Goal: Find specific page/section: Find specific page/section

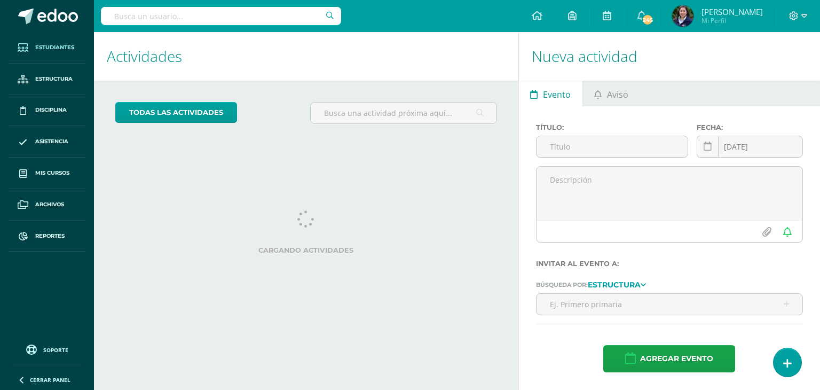
click at [46, 50] on span "Estudiantes" at bounding box center [54, 47] width 39 height 9
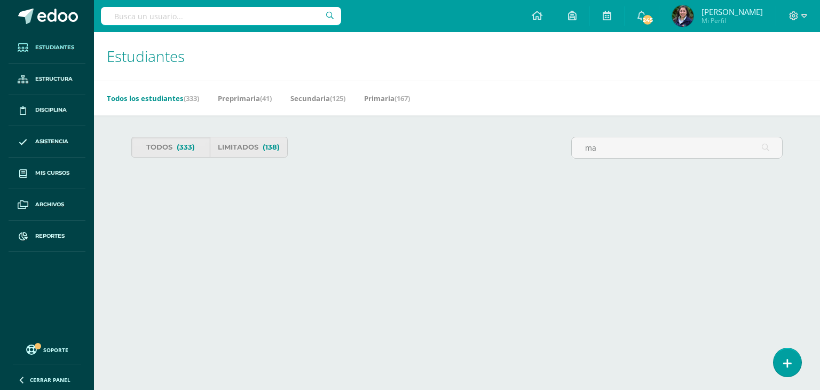
type input "ma"
click at [199, 13] on input "text" at bounding box center [221, 16] width 240 height 18
type input "maite"
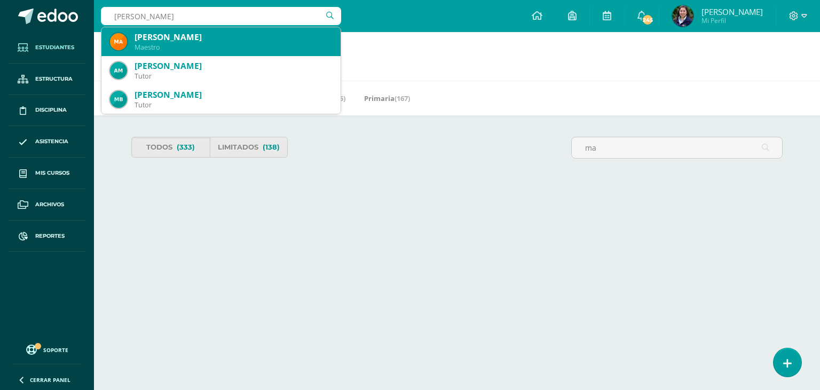
click at [191, 44] on div "Maestro" at bounding box center [234, 47] width 198 height 9
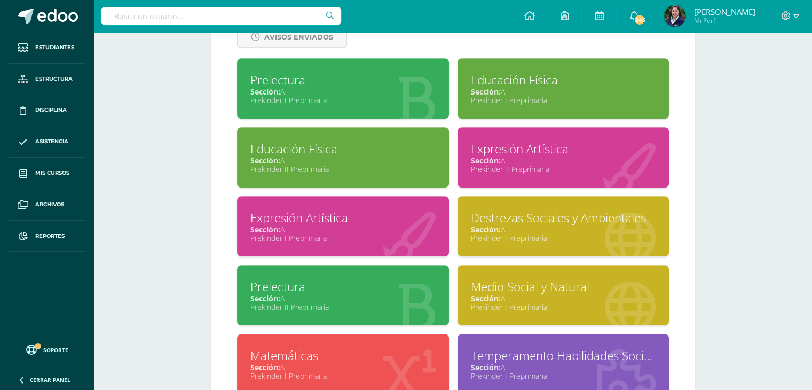
scroll to position [476, 0]
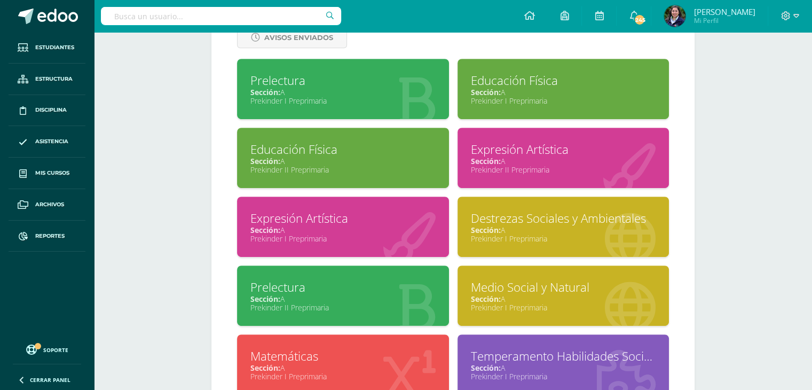
click at [288, 100] on div "Prekinder I Preprimaria" at bounding box center [343, 101] width 185 height 10
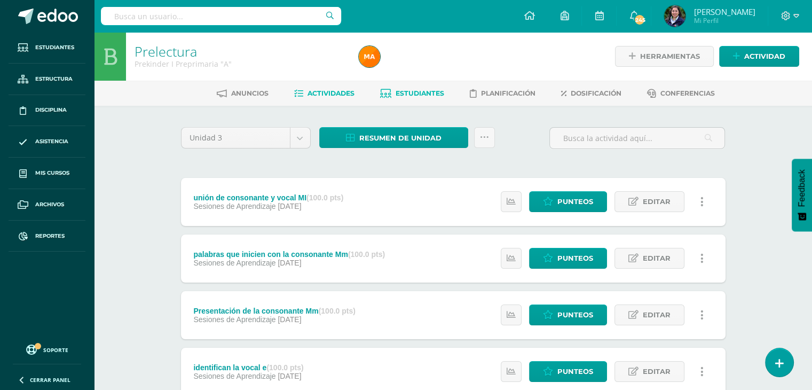
click at [396, 93] on span "Estudiantes" at bounding box center [420, 93] width 49 height 8
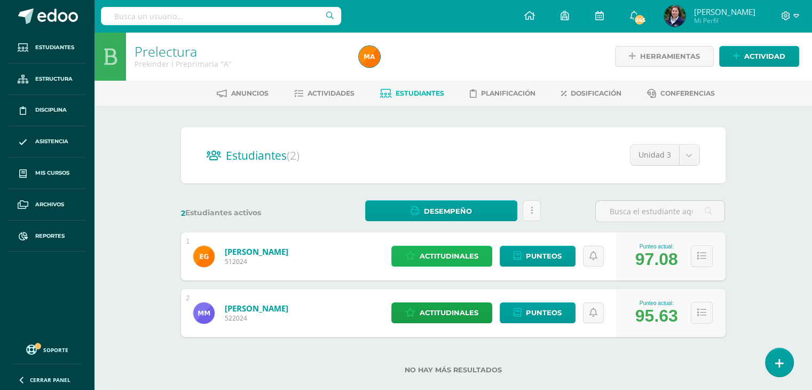
click at [432, 252] on span "Actitudinales" at bounding box center [449, 256] width 59 height 20
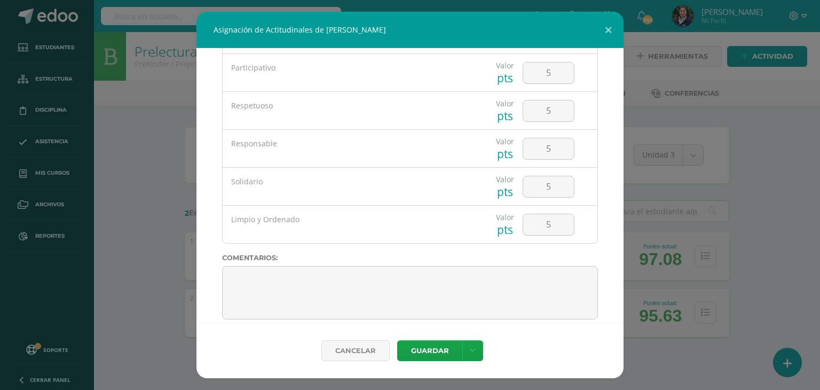
scroll to position [98, 0]
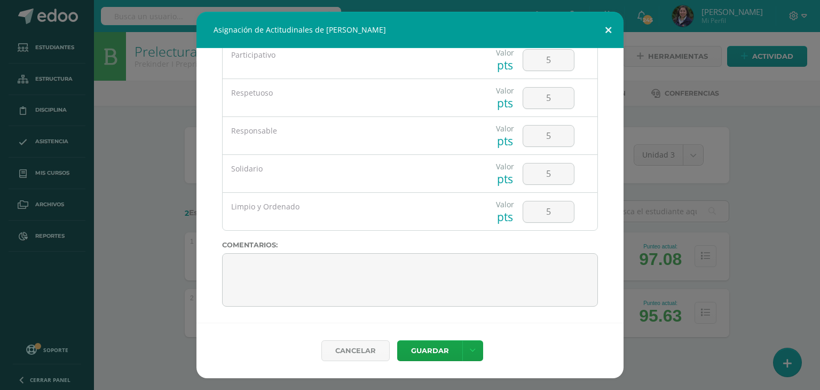
click at [606, 34] on button at bounding box center [608, 30] width 30 height 36
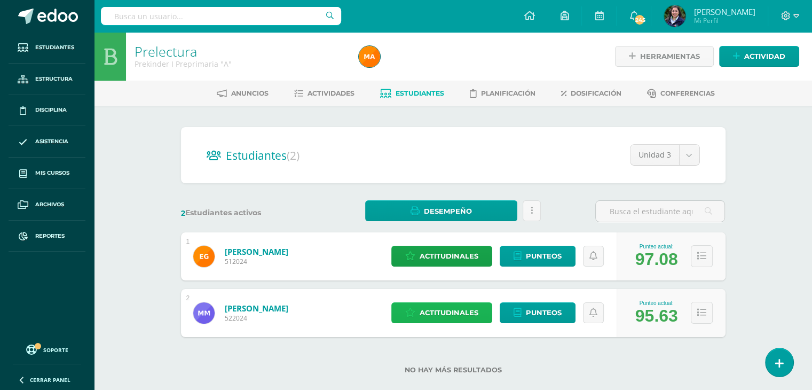
click at [447, 322] on span "Actitudinales" at bounding box center [449, 313] width 59 height 20
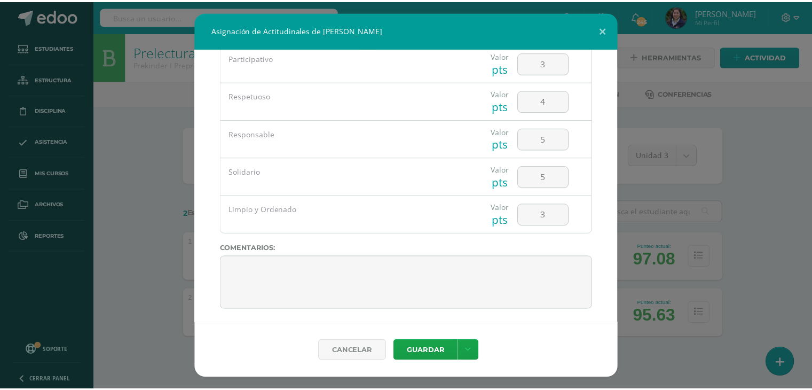
scroll to position [0, 0]
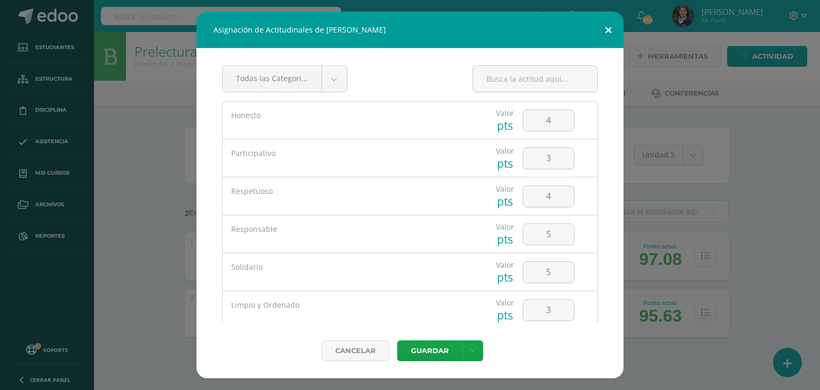
click at [602, 32] on button at bounding box center [608, 30] width 30 height 36
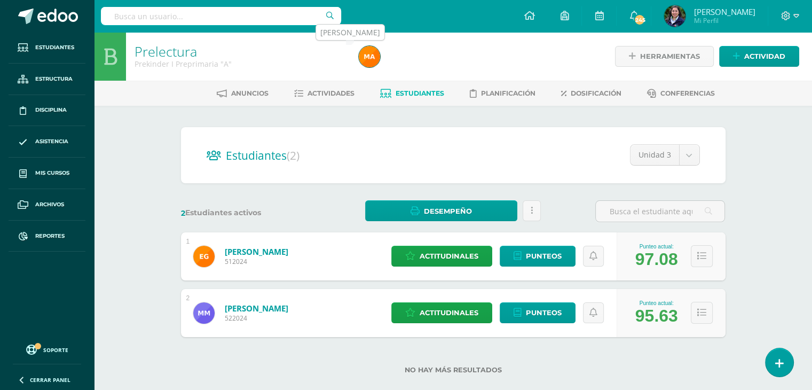
click at [376, 64] on img at bounding box center [369, 56] width 21 height 21
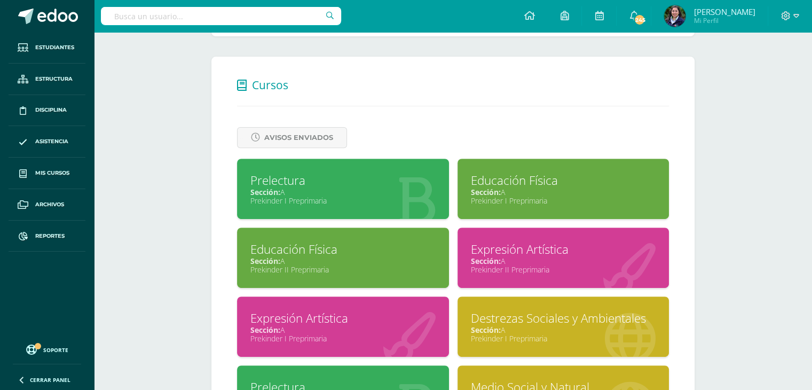
scroll to position [377, 0]
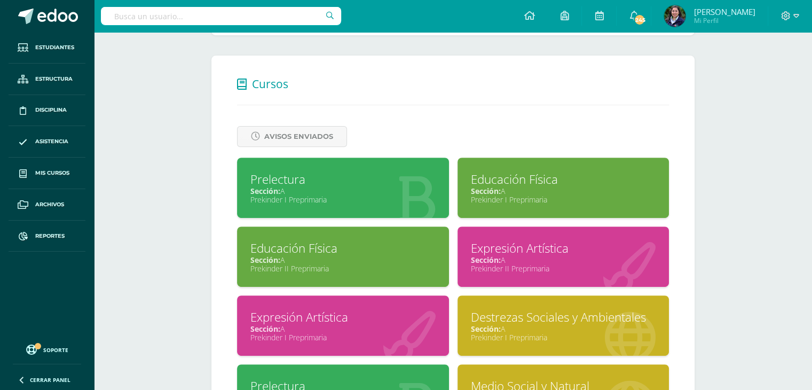
click at [524, 186] on div "Educación Física" at bounding box center [563, 179] width 185 height 17
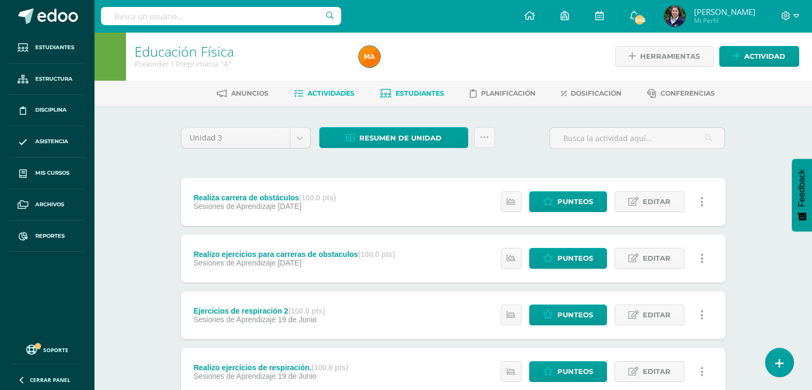
click at [415, 97] on span "Estudiantes" at bounding box center [420, 93] width 49 height 8
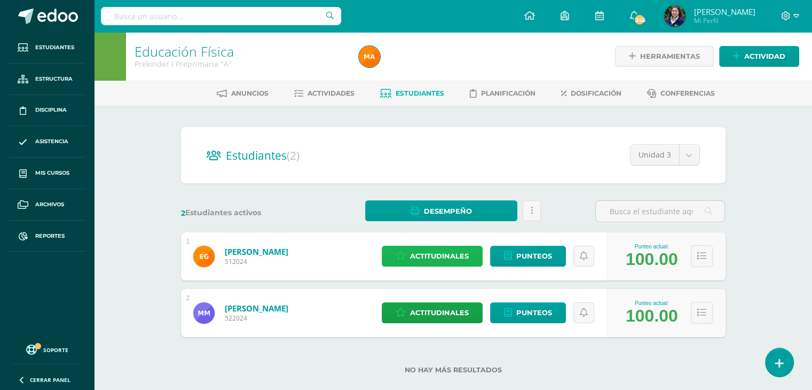
click at [418, 254] on span "Actitudinales" at bounding box center [439, 256] width 59 height 20
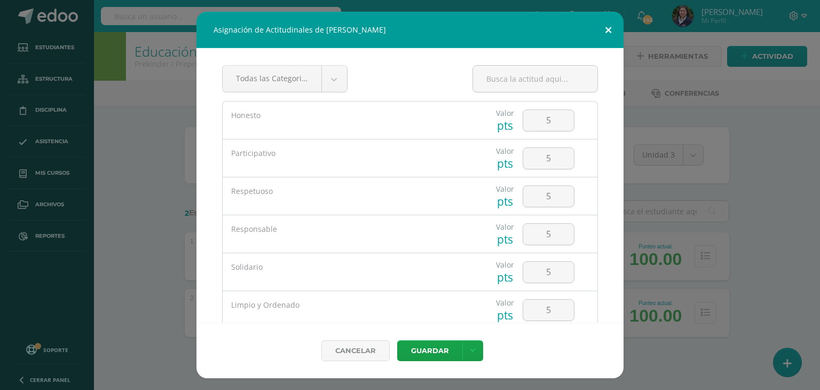
click at [605, 33] on button at bounding box center [608, 30] width 30 height 36
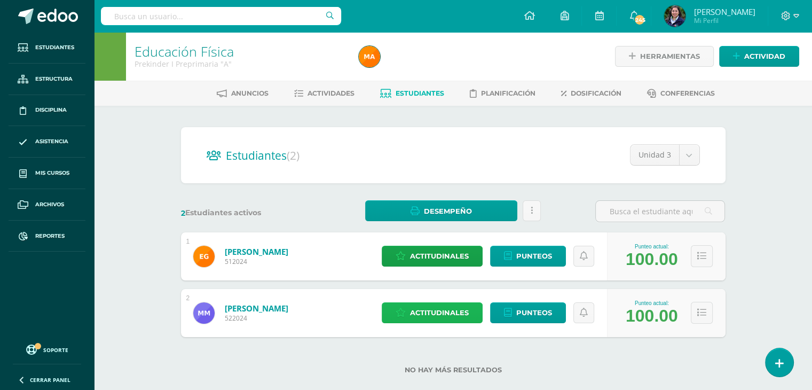
click at [460, 309] on span "Actitudinales" at bounding box center [439, 313] width 59 height 20
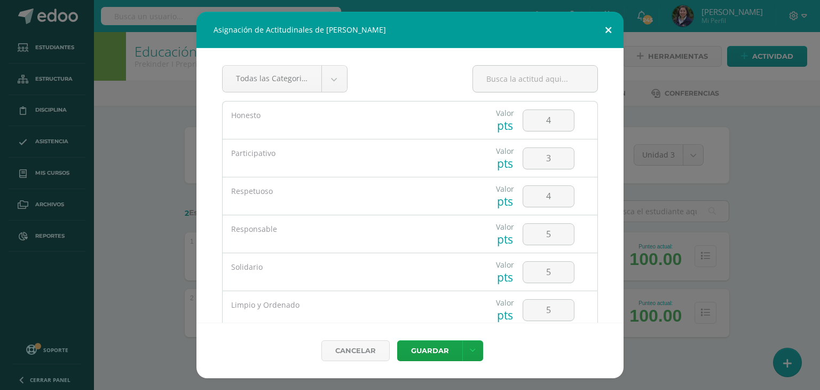
click at [606, 31] on button at bounding box center [608, 30] width 30 height 36
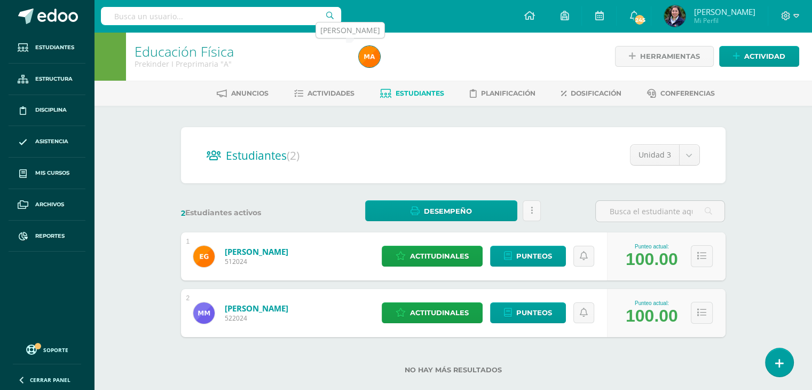
click at [372, 56] on img at bounding box center [369, 56] width 21 height 21
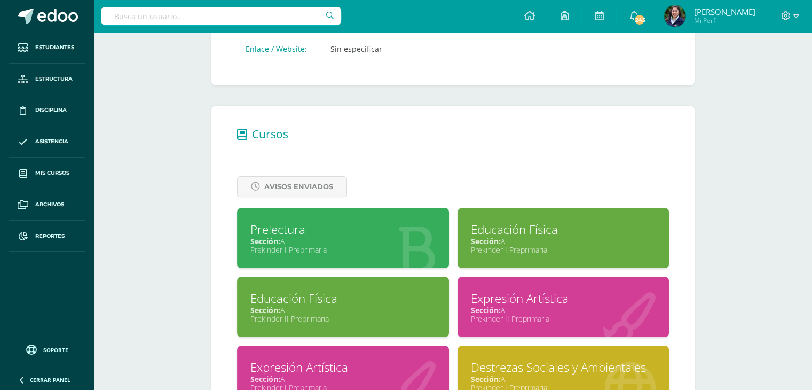
scroll to position [329, 0]
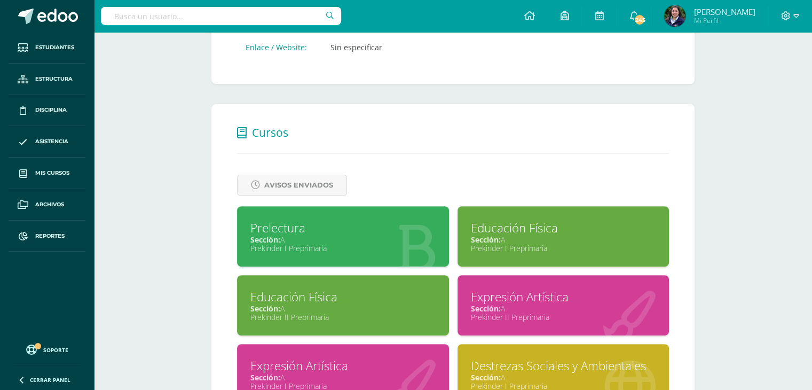
click at [370, 317] on div "Prekinder II Preprimaria" at bounding box center [343, 317] width 185 height 10
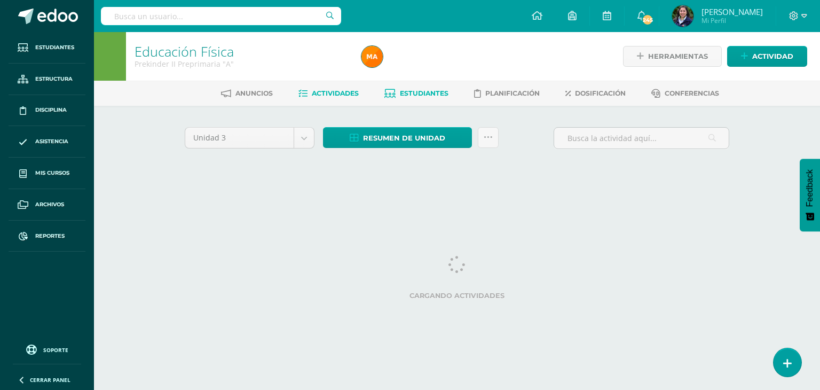
click at [410, 89] on span "Estudiantes" at bounding box center [424, 93] width 49 height 8
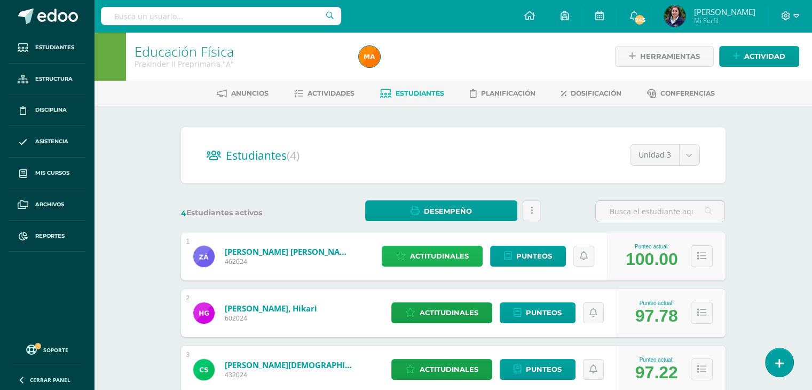
click at [456, 248] on span "Actitudinales" at bounding box center [439, 256] width 59 height 20
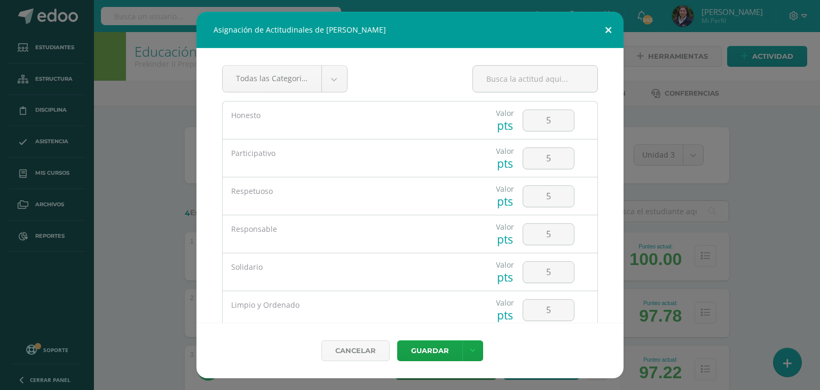
click at [602, 30] on button at bounding box center [608, 30] width 30 height 36
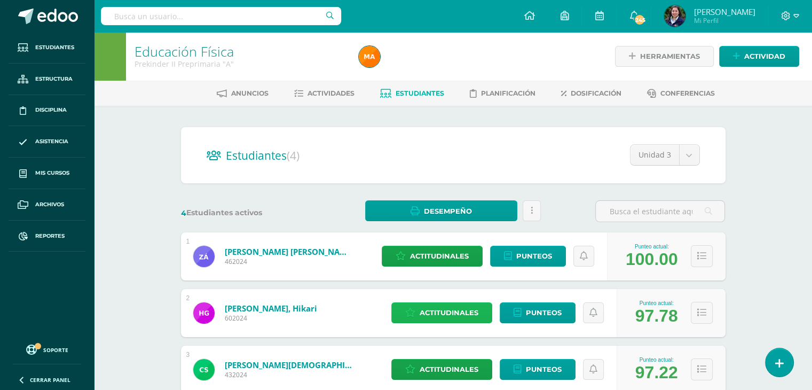
click at [452, 319] on span "Actitudinales" at bounding box center [449, 313] width 59 height 20
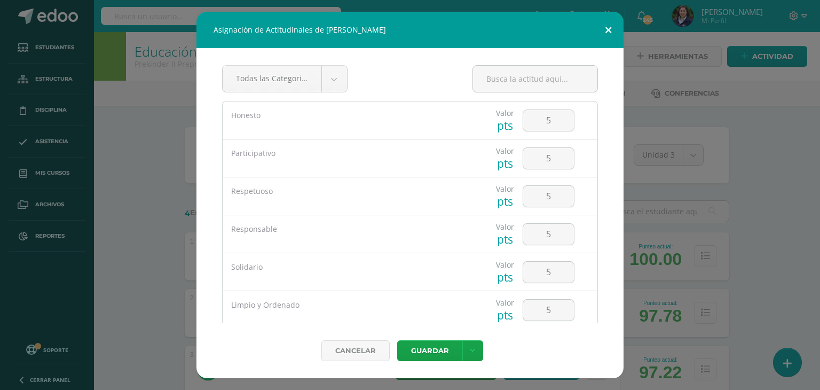
click at [615, 25] on button at bounding box center [608, 30] width 30 height 36
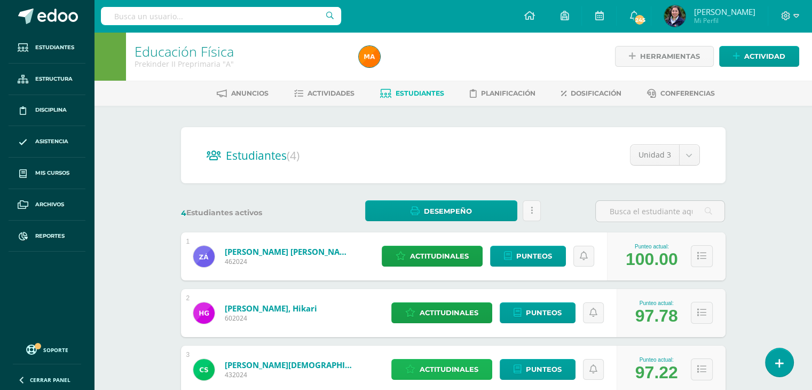
click at [425, 367] on span "Actitudinales" at bounding box center [449, 369] width 59 height 20
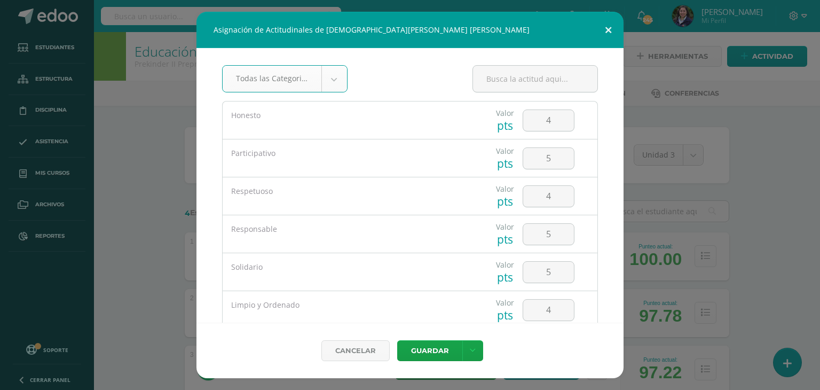
click at [610, 36] on button at bounding box center [608, 30] width 30 height 36
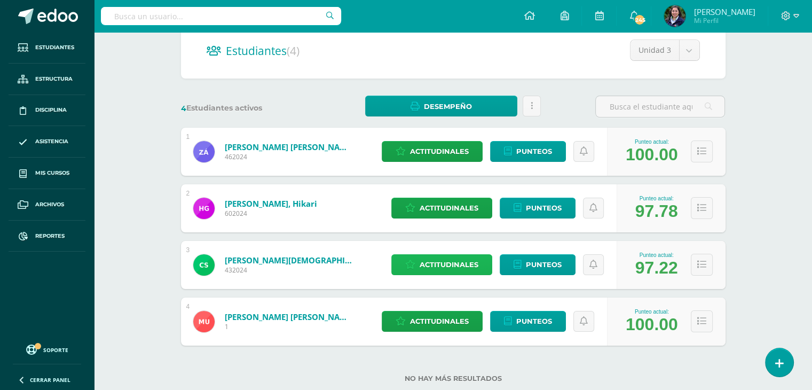
scroll to position [131, 0]
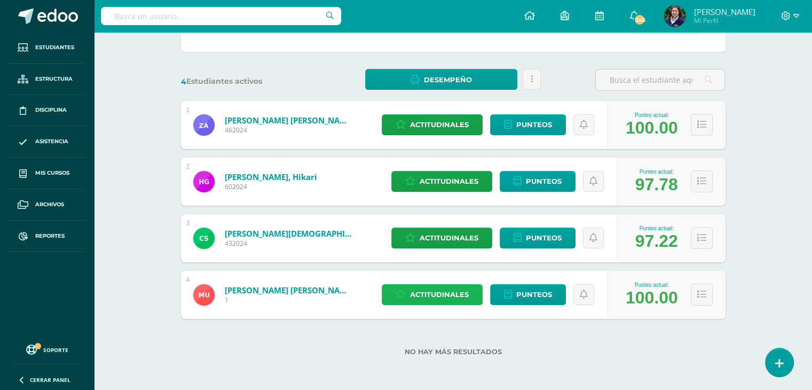
click at [459, 298] on span "Actitudinales" at bounding box center [439, 295] width 59 height 20
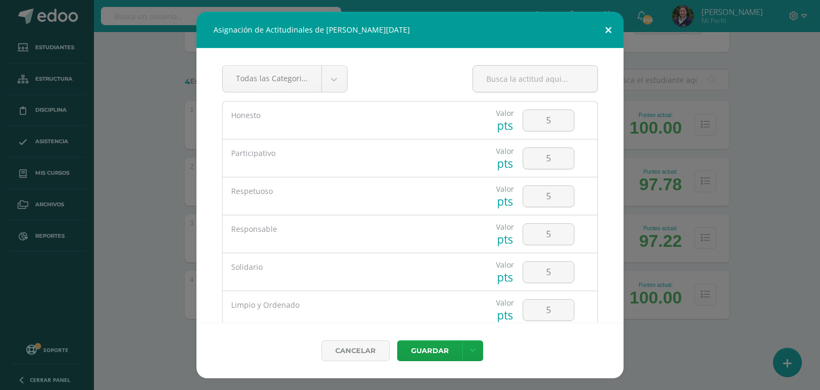
click at [604, 30] on button at bounding box center [608, 30] width 30 height 36
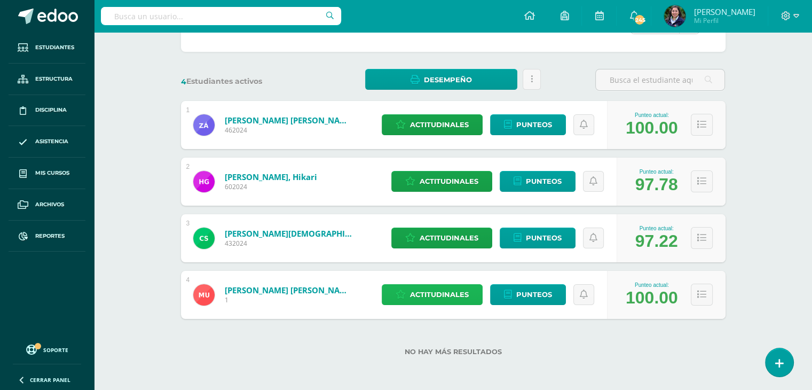
scroll to position [0, 0]
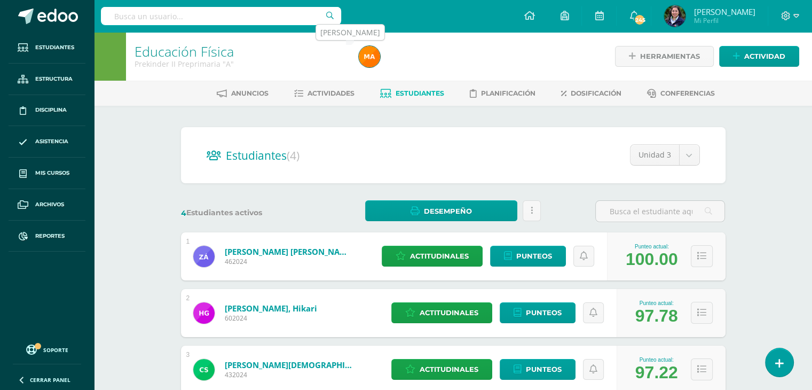
click at [370, 63] on img at bounding box center [369, 56] width 21 height 21
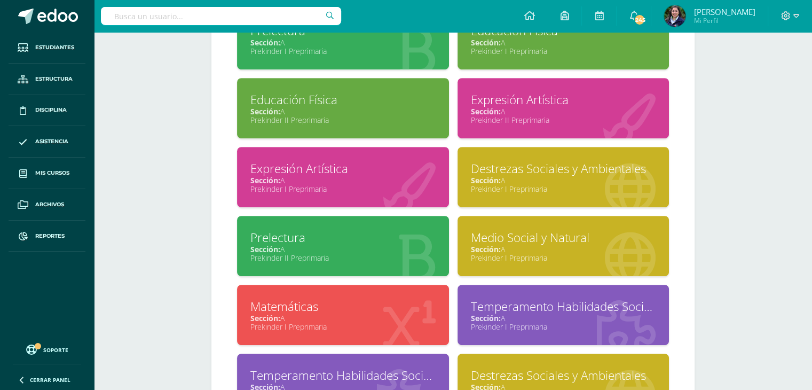
scroll to position [526, 0]
click at [502, 119] on div "Prekinder II Preprimaria" at bounding box center [563, 120] width 185 height 10
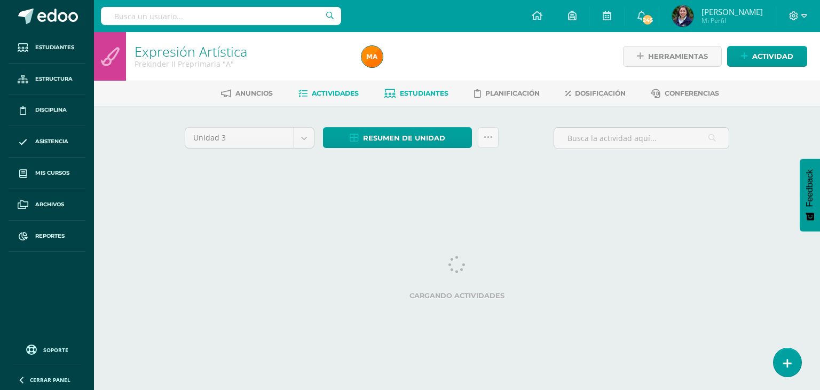
click at [448, 93] on span "Estudiantes" at bounding box center [424, 93] width 49 height 8
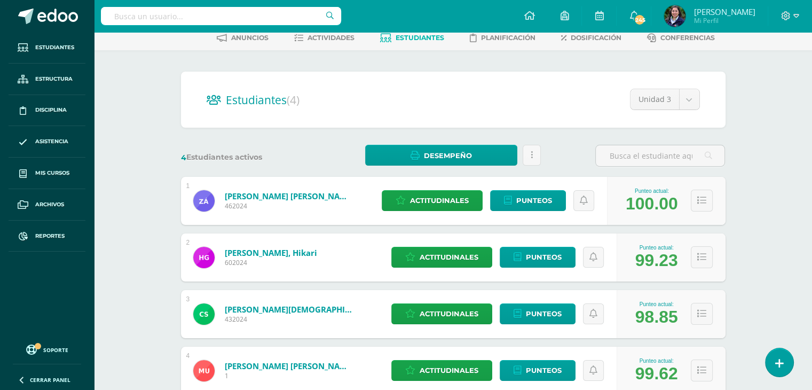
scroll to position [131, 0]
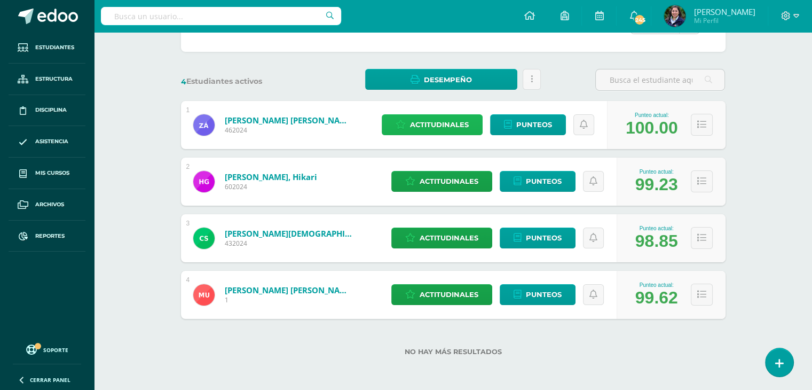
click at [429, 132] on span "Actitudinales" at bounding box center [439, 125] width 59 height 20
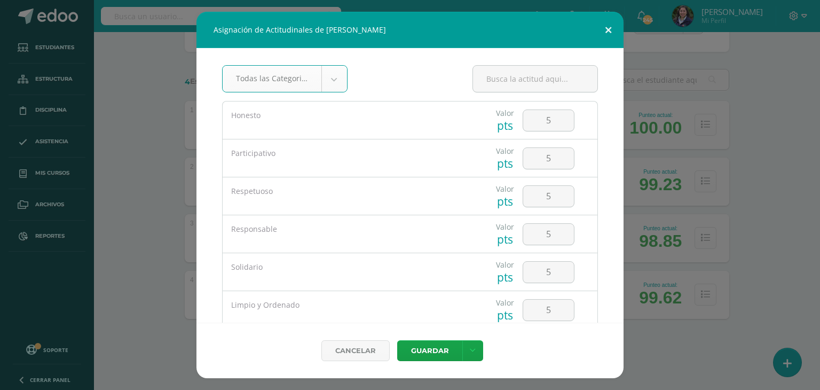
click at [611, 25] on button at bounding box center [608, 30] width 30 height 36
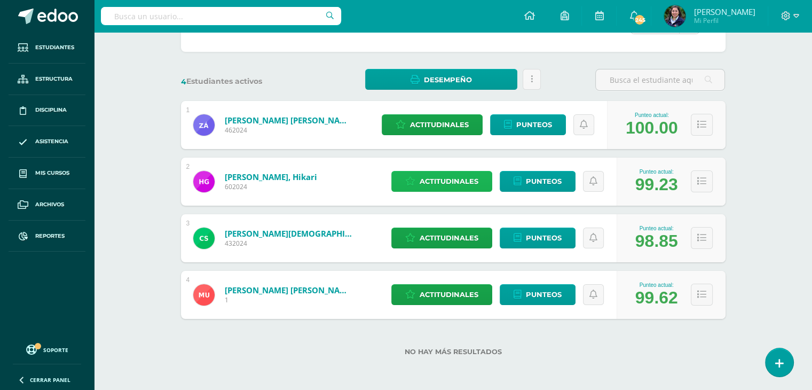
click at [460, 184] on span "Actitudinales" at bounding box center [449, 181] width 59 height 20
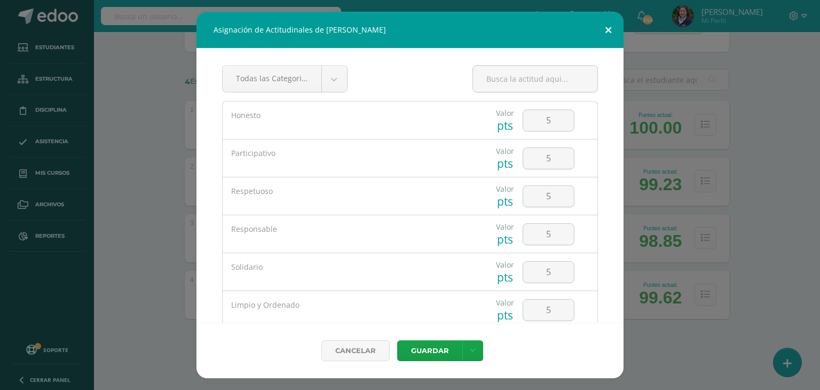
click at [611, 34] on button at bounding box center [608, 30] width 30 height 36
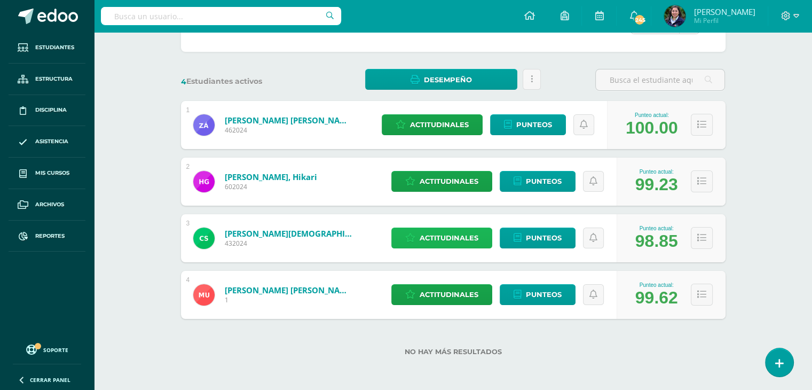
click at [434, 237] on span "Actitudinales" at bounding box center [449, 238] width 59 height 20
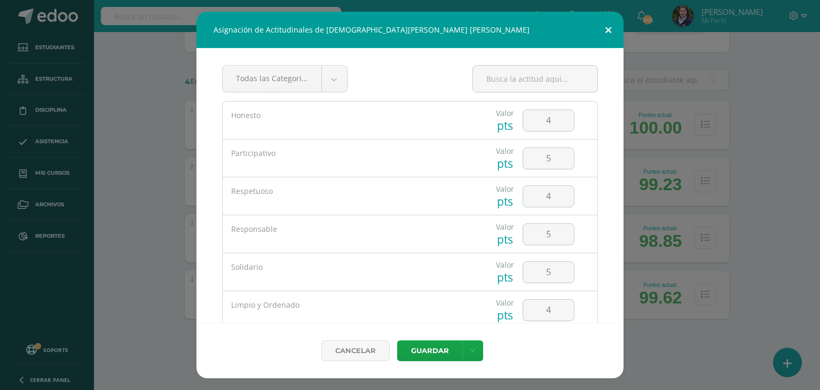
click at [605, 36] on button at bounding box center [608, 30] width 30 height 36
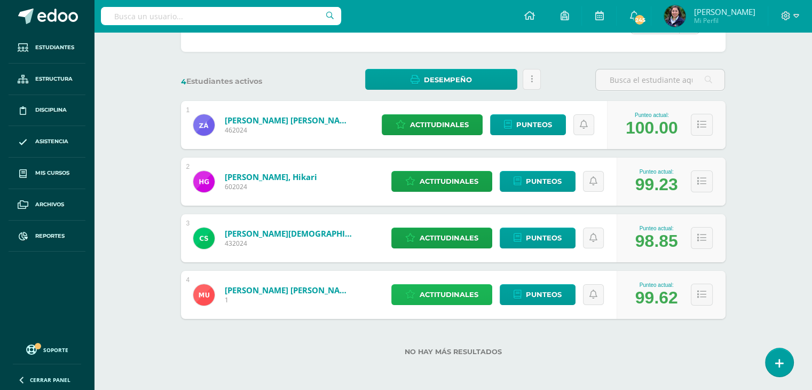
click at [442, 302] on span "Actitudinales" at bounding box center [449, 295] width 59 height 20
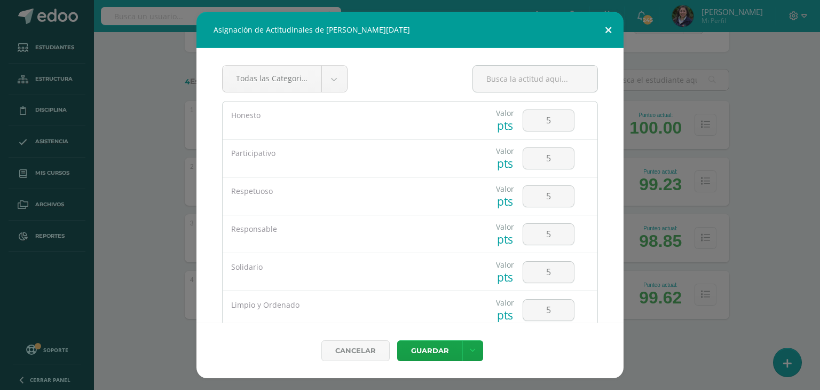
click at [605, 33] on button at bounding box center [608, 30] width 30 height 36
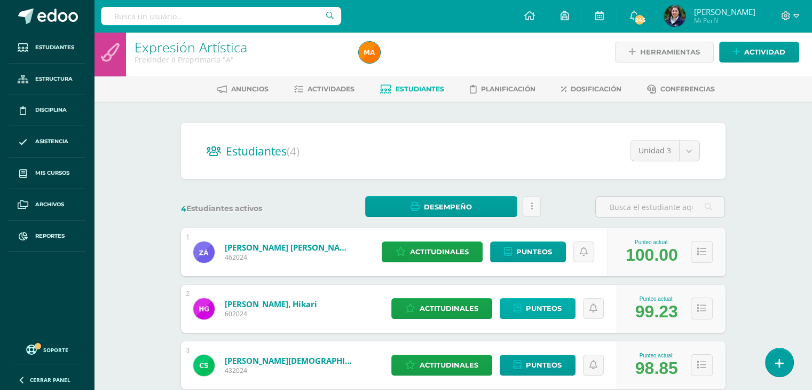
scroll to position [0, 0]
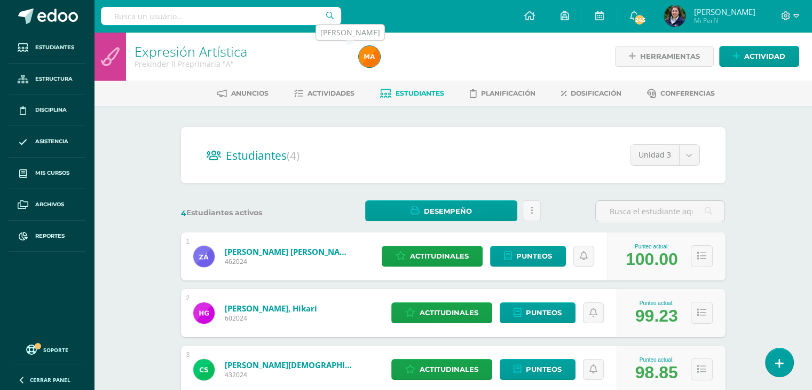
click at [362, 60] on img at bounding box center [369, 56] width 21 height 21
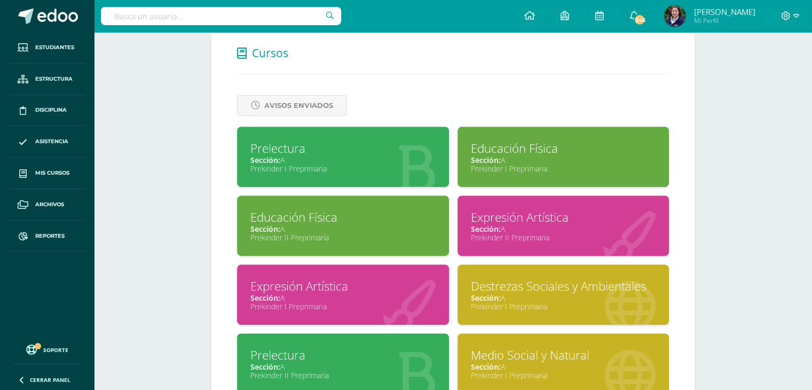
scroll to position [412, 0]
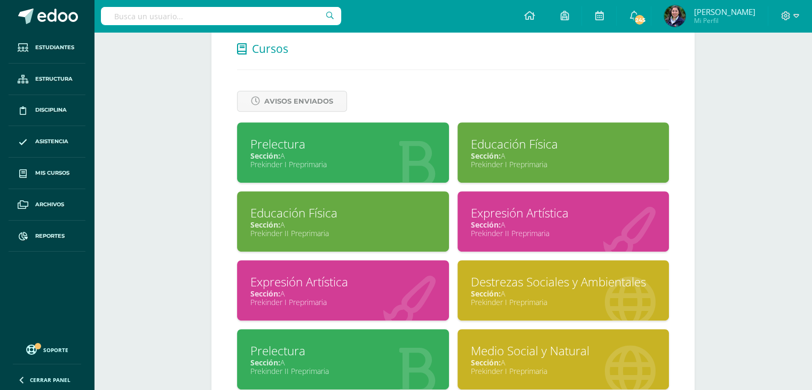
click at [568, 233] on div "Prekinder II Preprimaria" at bounding box center [563, 233] width 185 height 10
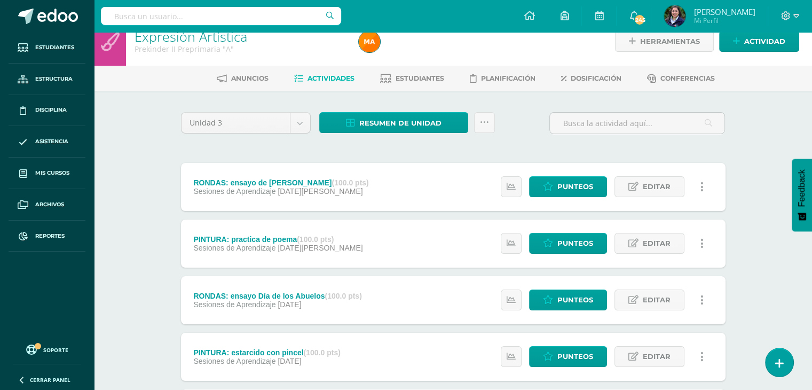
scroll to position [11, 0]
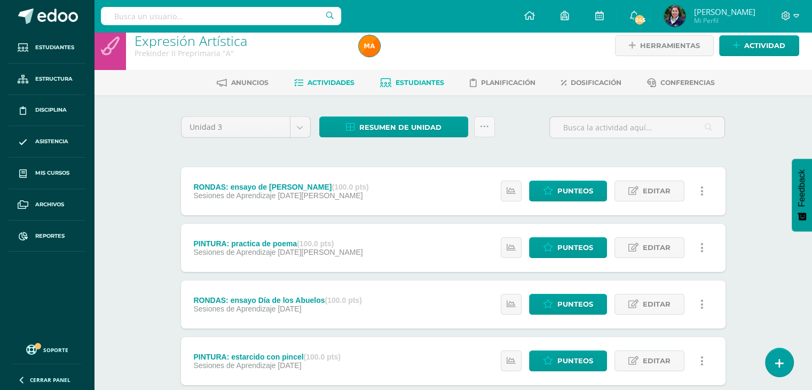
click at [432, 80] on span "Estudiantes" at bounding box center [420, 83] width 49 height 8
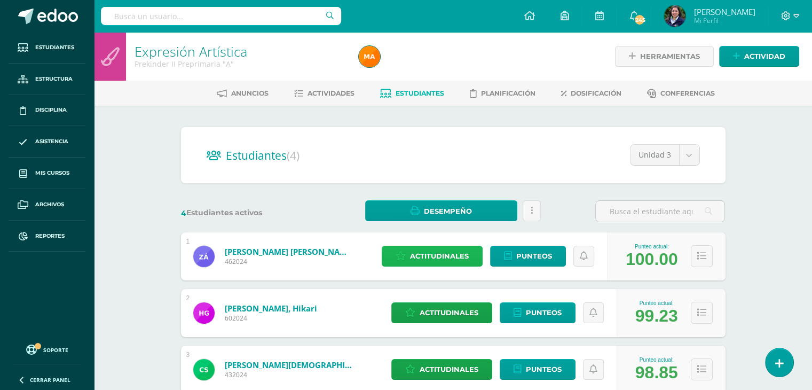
click at [466, 262] on span "Actitudinales" at bounding box center [439, 256] width 59 height 20
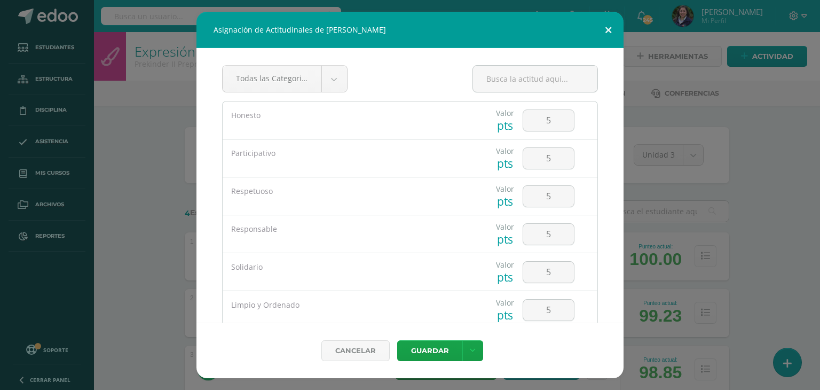
click at [614, 27] on button at bounding box center [608, 30] width 30 height 36
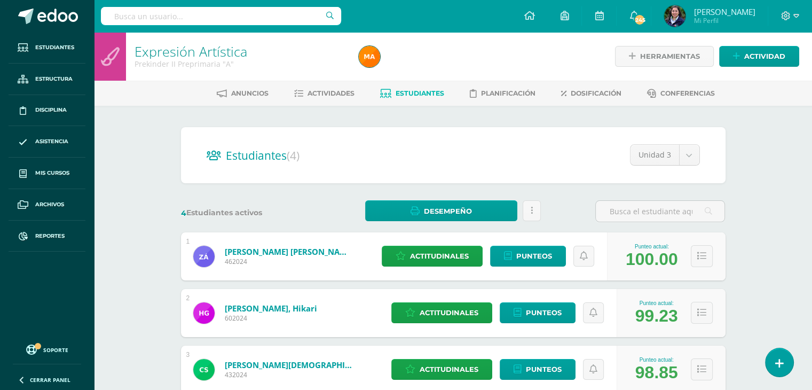
click at [424, 323] on div "Actitudinales Punteos" at bounding box center [501, 313] width 231 height 48
click at [430, 315] on span "Actitudinales" at bounding box center [449, 313] width 59 height 20
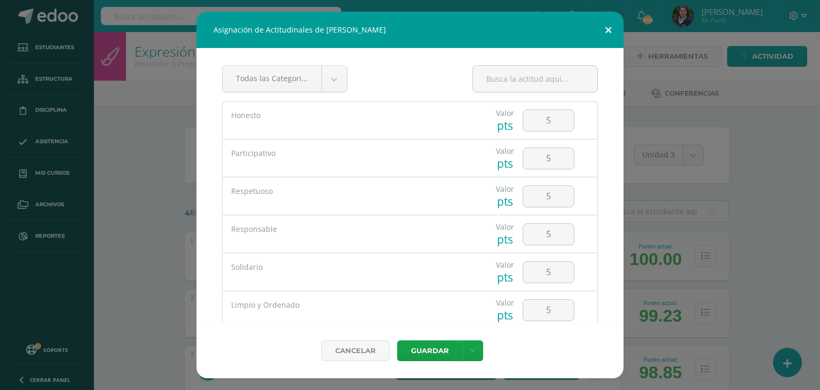
click at [606, 29] on button at bounding box center [608, 30] width 30 height 36
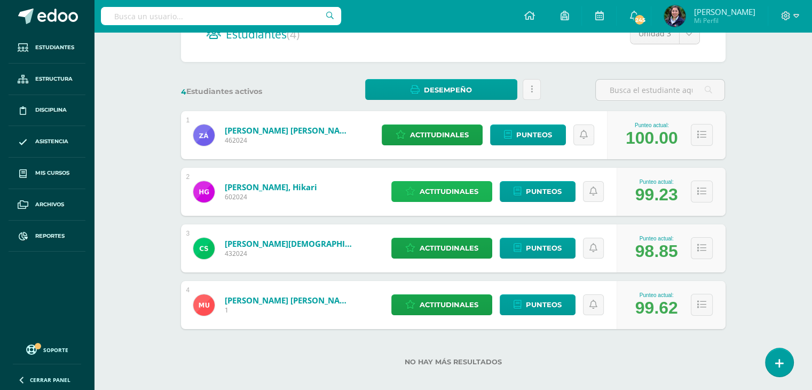
scroll to position [131, 0]
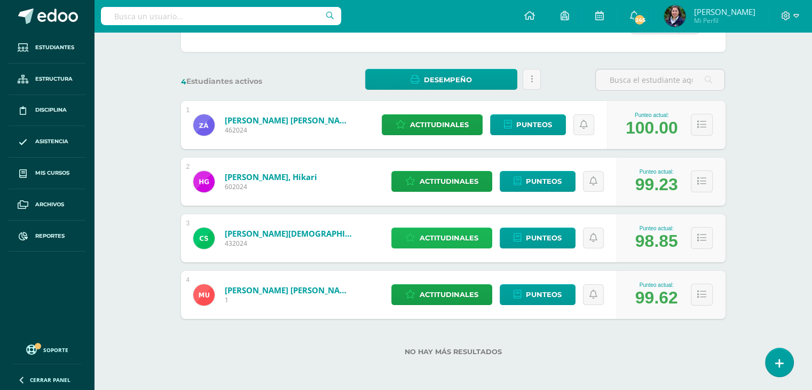
click at [463, 244] on span "Actitudinales" at bounding box center [449, 238] width 59 height 20
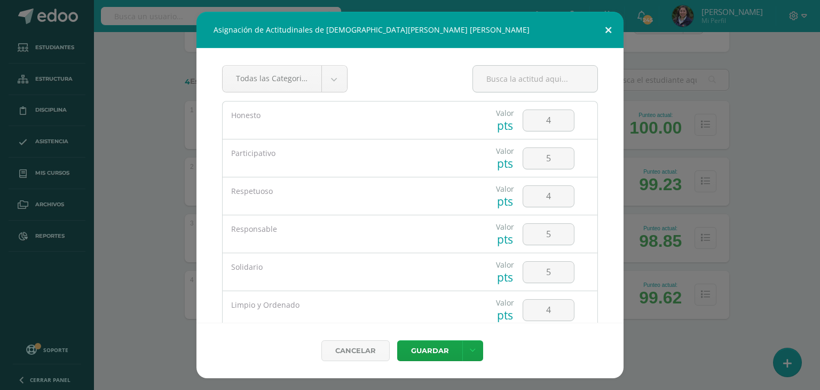
click at [609, 36] on button at bounding box center [608, 30] width 30 height 36
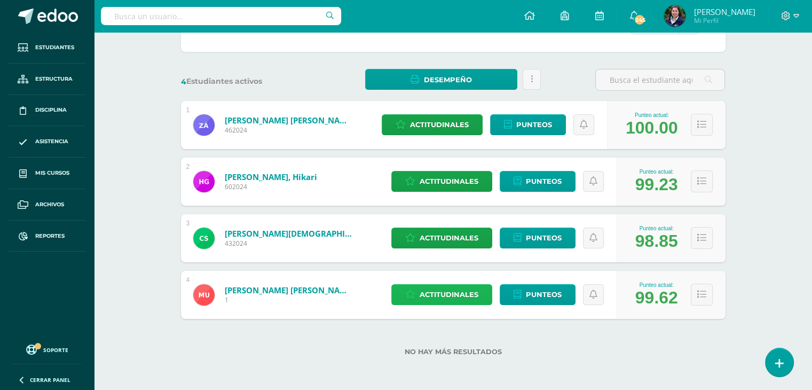
click at [455, 297] on span "Actitudinales" at bounding box center [449, 295] width 59 height 20
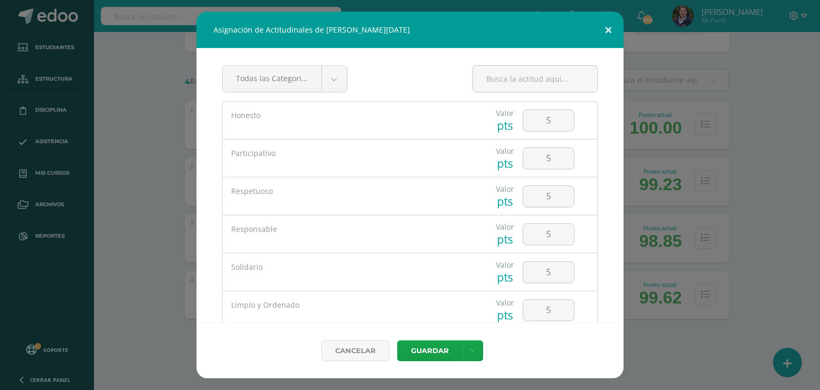
click at [611, 30] on button at bounding box center [608, 30] width 30 height 36
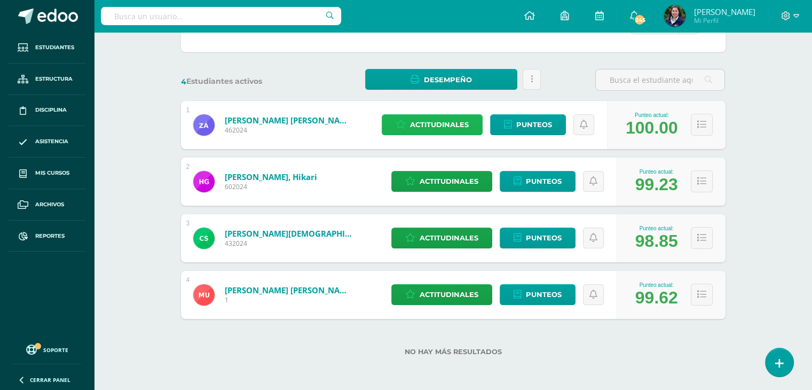
click at [436, 116] on span "Actitudinales" at bounding box center [439, 125] width 59 height 20
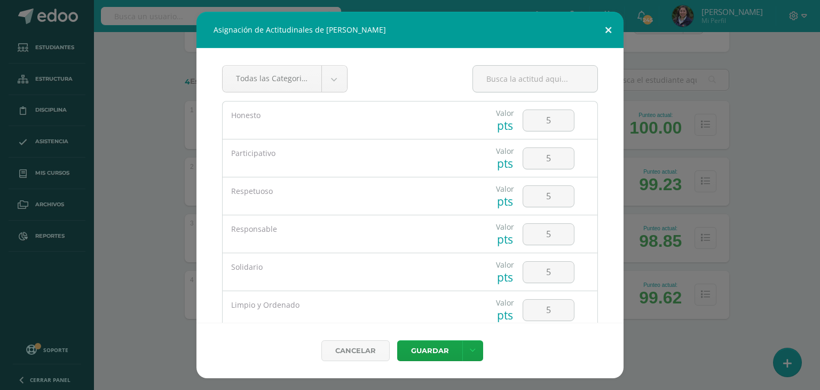
click at [601, 34] on button at bounding box center [608, 30] width 30 height 36
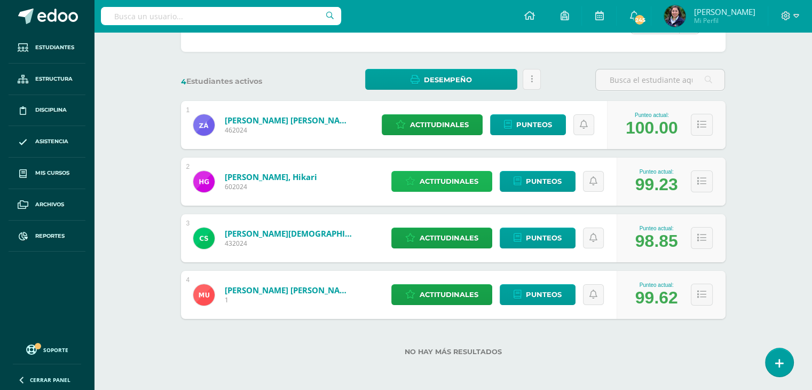
click at [430, 176] on span "Actitudinales" at bounding box center [449, 181] width 59 height 20
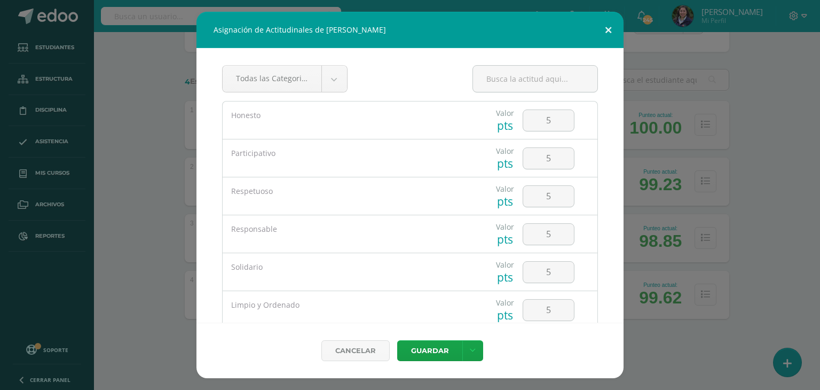
click at [613, 28] on button at bounding box center [608, 30] width 30 height 36
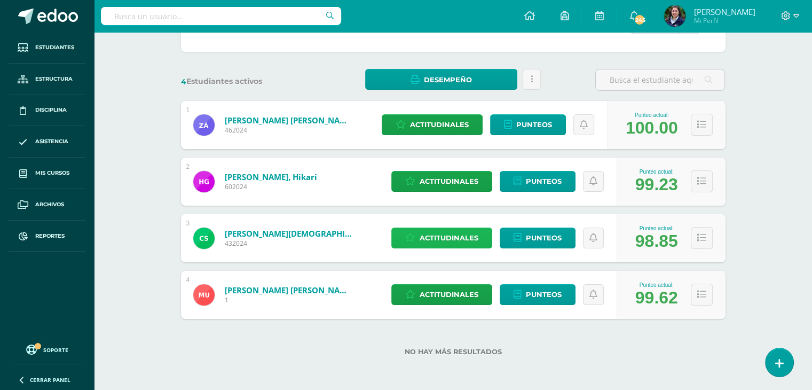
click at [455, 236] on span "Actitudinales" at bounding box center [449, 238] width 59 height 20
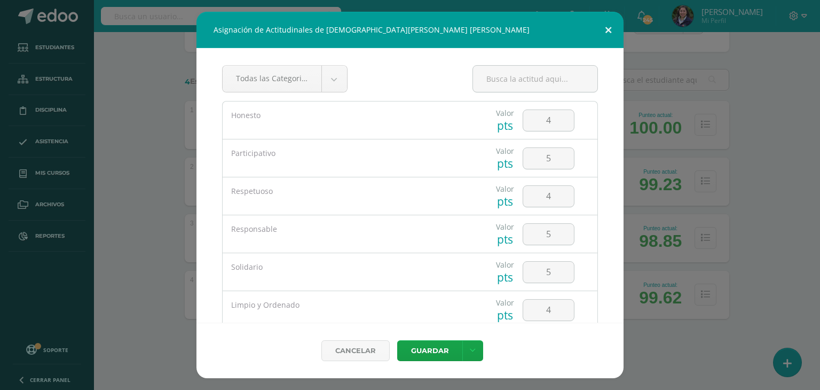
click at [609, 25] on button at bounding box center [608, 30] width 30 height 36
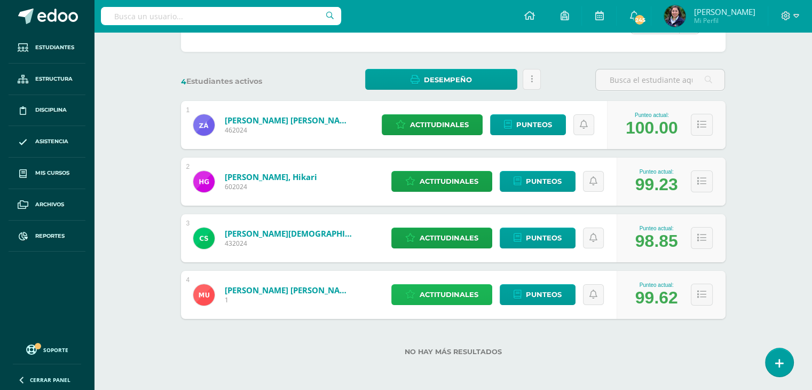
click at [442, 301] on span "Actitudinales" at bounding box center [449, 295] width 59 height 20
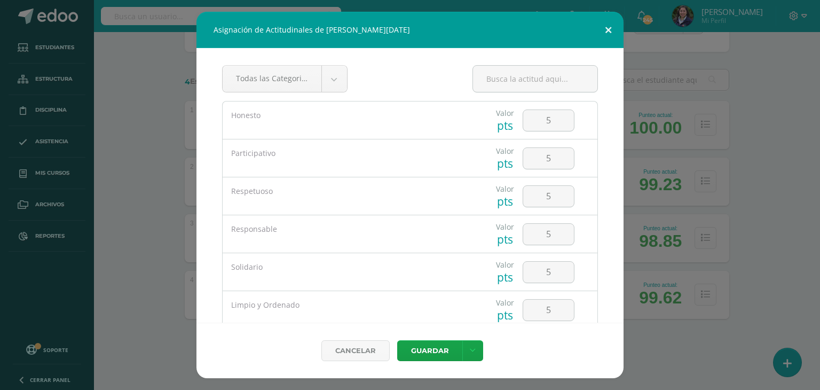
click at [607, 33] on button at bounding box center [608, 30] width 30 height 36
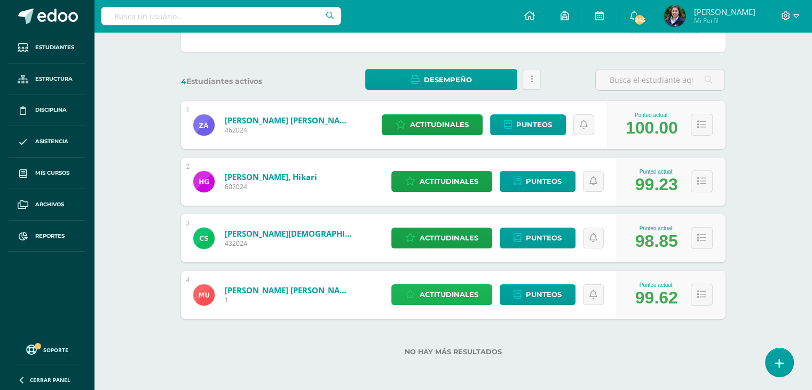
scroll to position [0, 0]
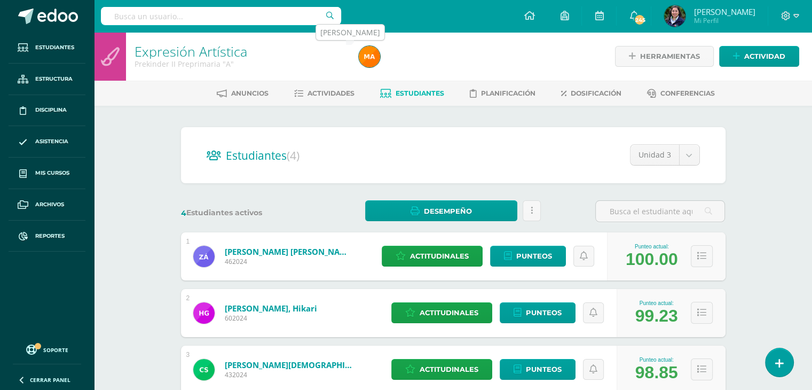
click at [367, 60] on img at bounding box center [369, 56] width 21 height 21
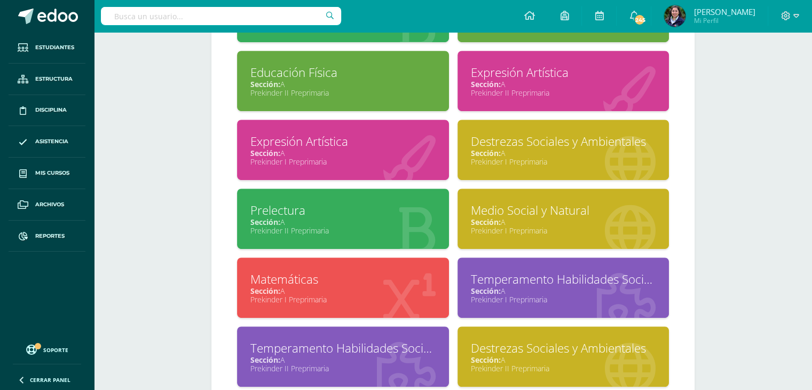
scroll to position [551, 0]
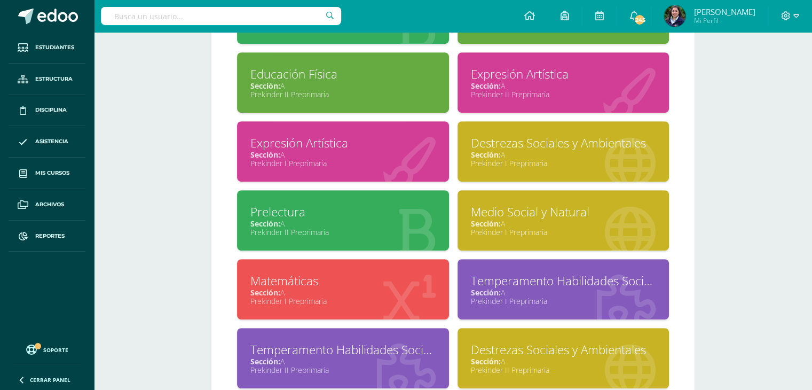
click at [520, 163] on div "Prekinder I Preprimaria" at bounding box center [563, 163] width 185 height 10
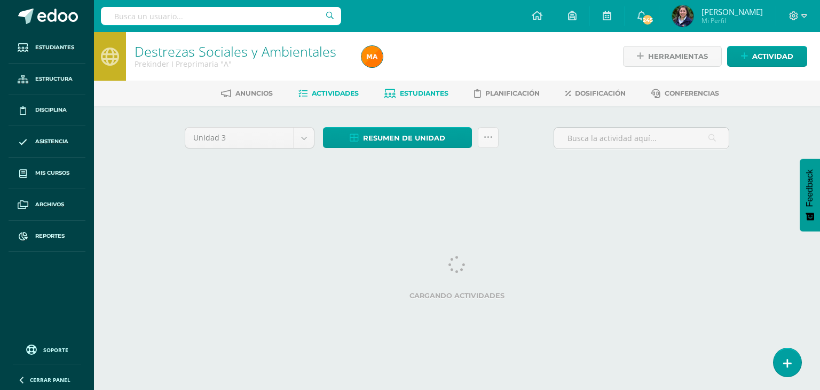
click at [424, 89] on span "Estudiantes" at bounding box center [424, 93] width 49 height 8
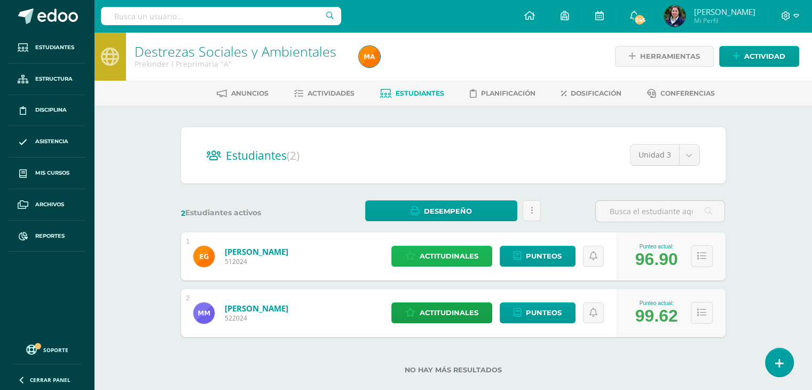
click at [418, 257] on link "Actitudinales" at bounding box center [442, 256] width 101 height 21
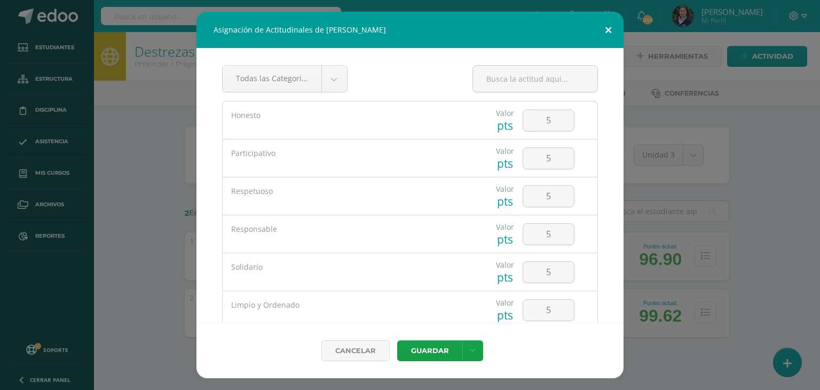
click at [603, 25] on button at bounding box center [608, 30] width 30 height 36
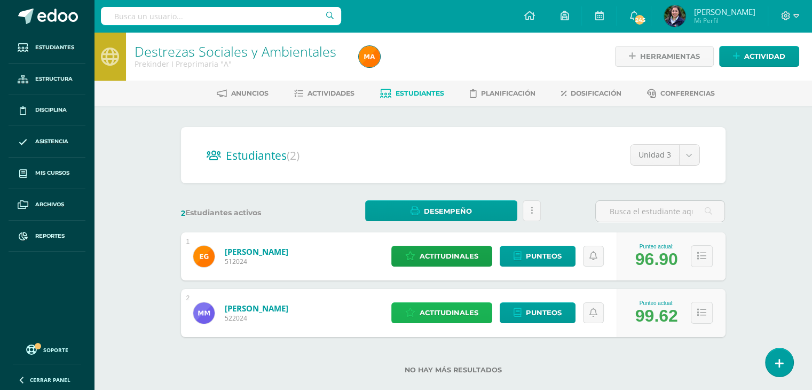
click at [470, 316] on span "Actitudinales" at bounding box center [449, 313] width 59 height 20
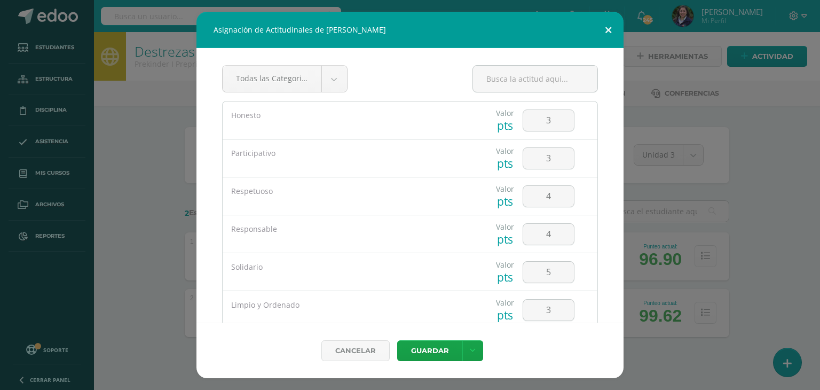
click at [606, 39] on button at bounding box center [608, 30] width 30 height 36
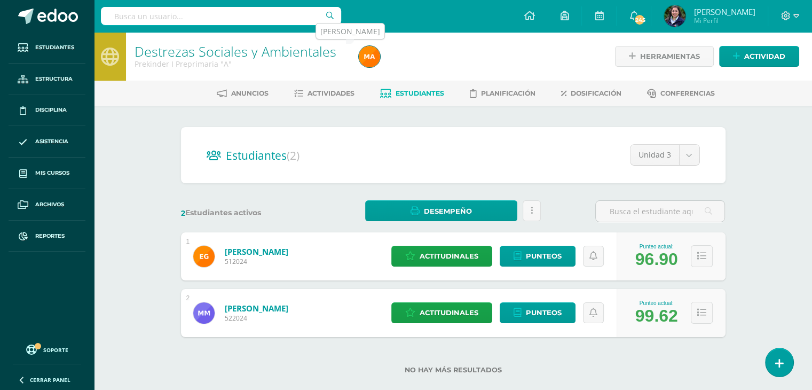
click at [361, 63] on link at bounding box center [369, 56] width 21 height 21
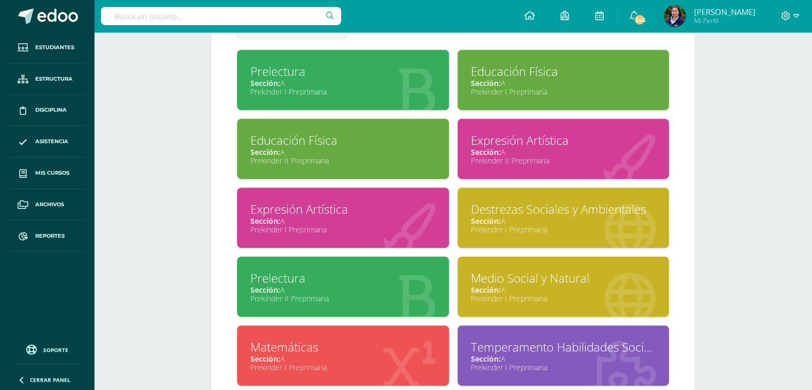
scroll to position [488, 0]
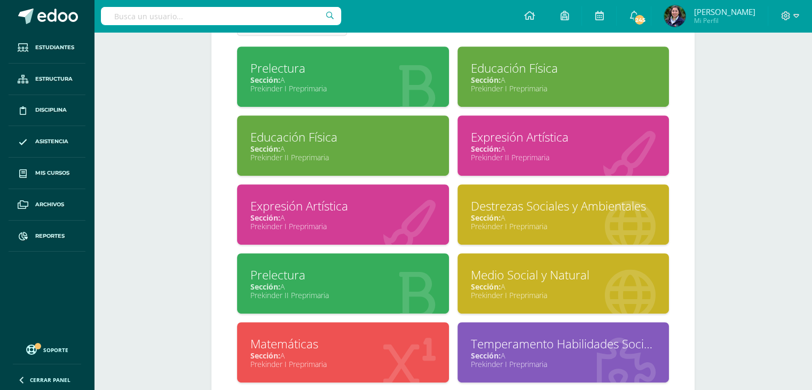
click at [361, 285] on div "Sección: A" at bounding box center [343, 286] width 185 height 10
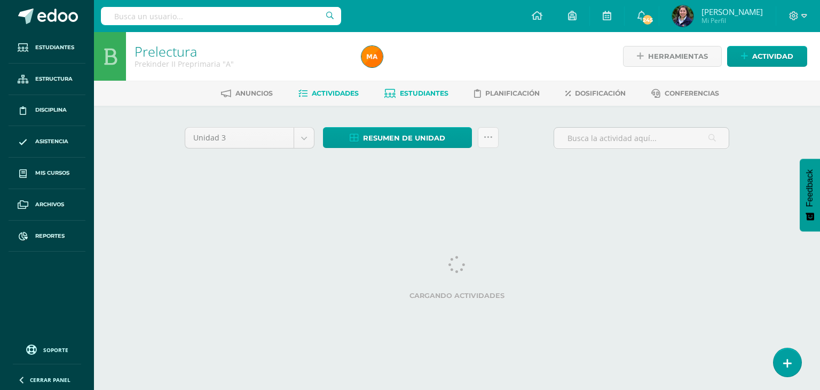
click at [400, 92] on span "Estudiantes" at bounding box center [424, 93] width 49 height 8
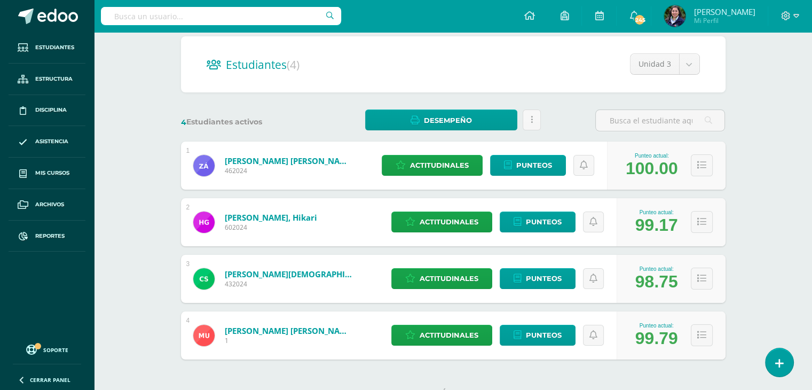
scroll to position [131, 0]
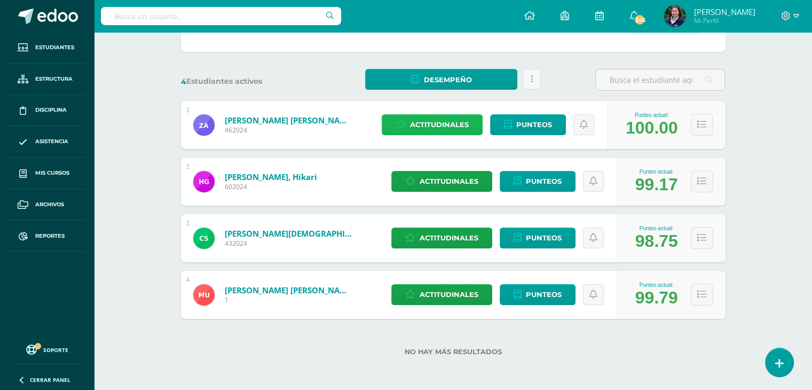
click at [416, 122] on span "Actitudinales" at bounding box center [439, 125] width 59 height 20
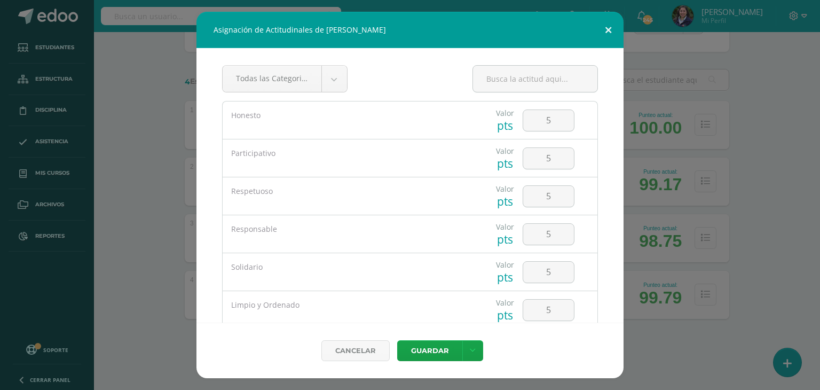
click at [608, 32] on button at bounding box center [608, 30] width 30 height 36
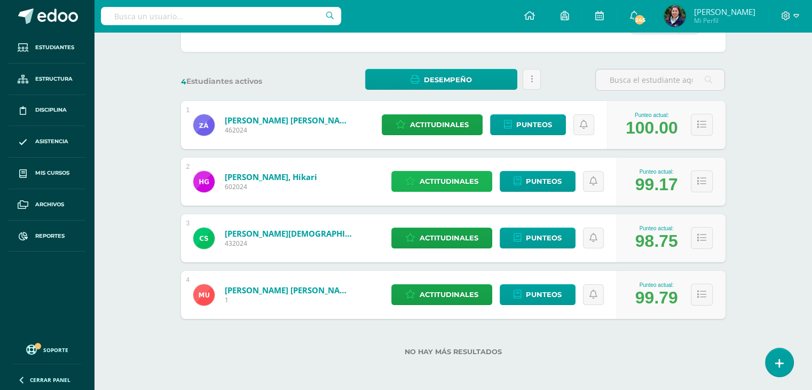
click at [449, 189] on span "Actitudinales" at bounding box center [449, 181] width 59 height 20
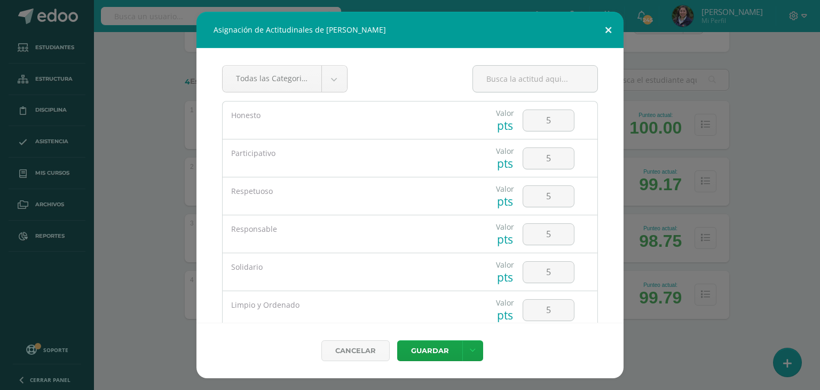
click at [604, 29] on button at bounding box center [608, 30] width 30 height 36
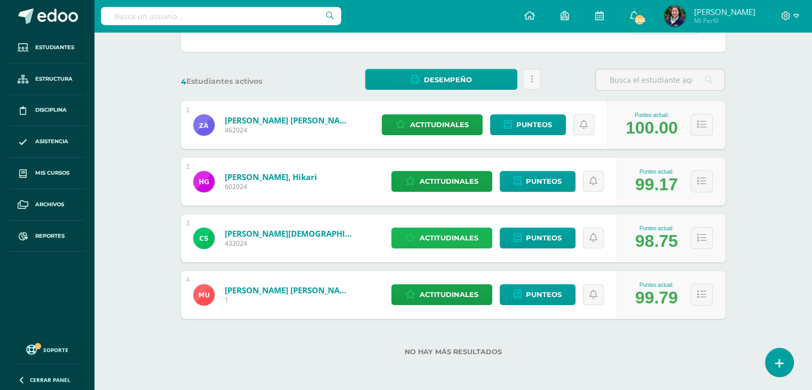
click at [474, 233] on span "Actitudinales" at bounding box center [449, 238] width 59 height 20
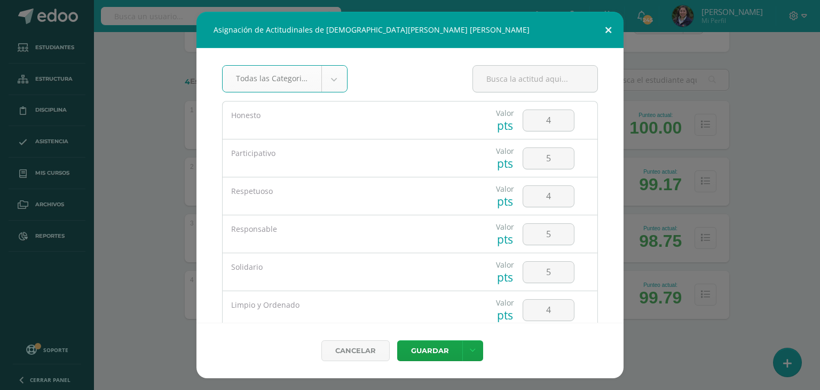
click at [601, 38] on button at bounding box center [608, 30] width 30 height 36
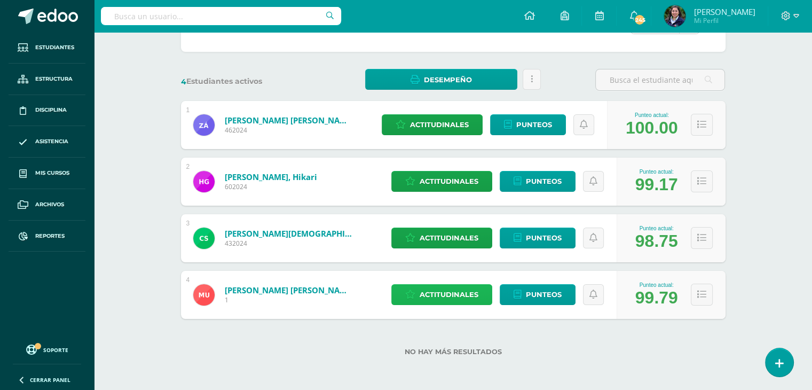
click at [450, 300] on span "Actitudinales" at bounding box center [449, 295] width 59 height 20
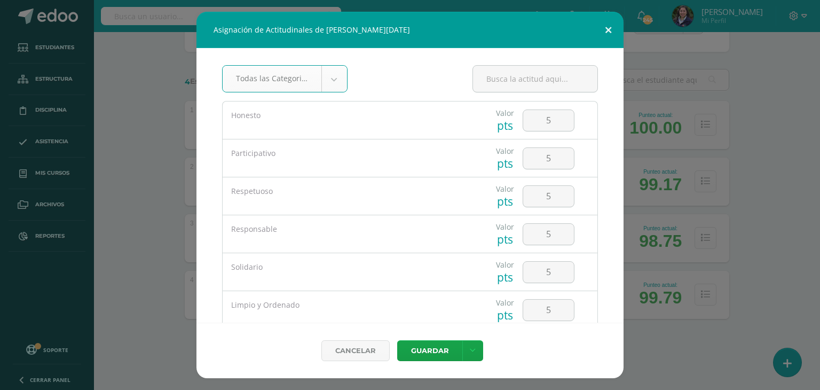
click at [596, 32] on button at bounding box center [608, 30] width 30 height 36
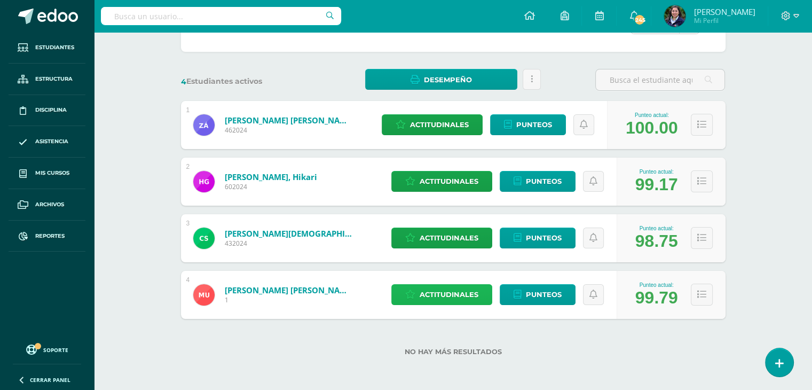
scroll to position [0, 0]
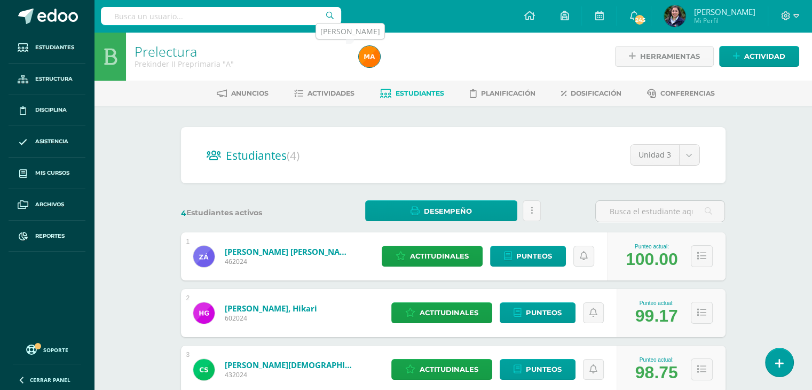
click at [369, 58] on img at bounding box center [369, 56] width 21 height 21
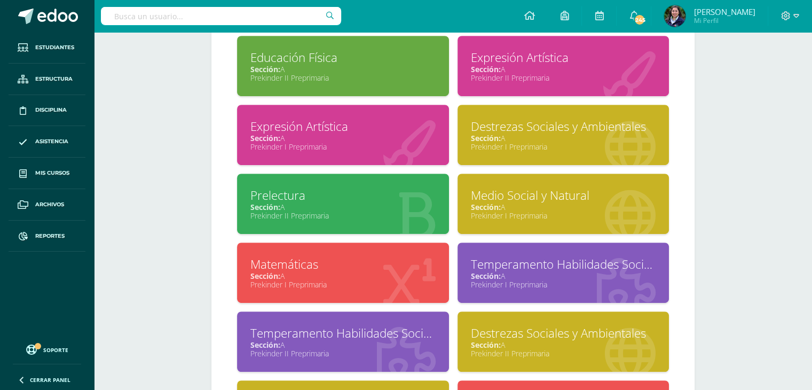
scroll to position [568, 0]
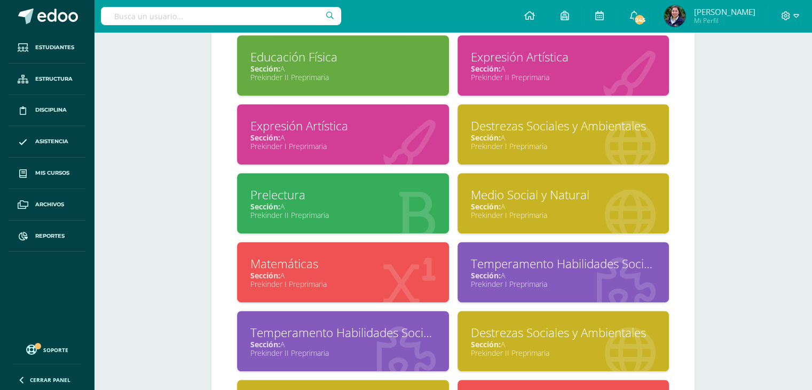
click at [503, 216] on div "Prekinder I Preprimaria" at bounding box center [563, 215] width 185 height 10
click at [534, 194] on div "Medio Social y Natural" at bounding box center [563, 194] width 185 height 17
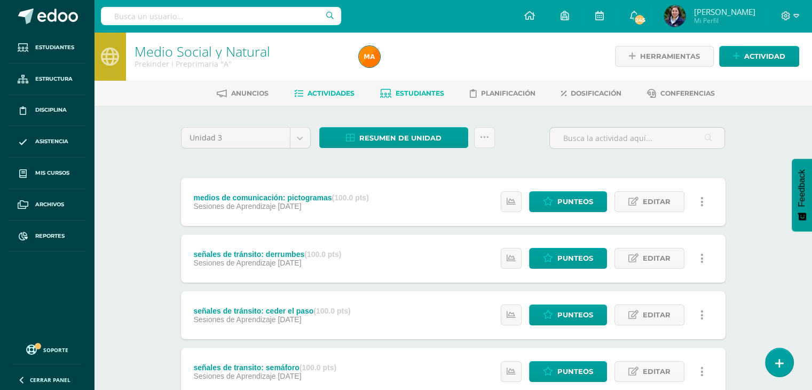
click at [423, 85] on link "Estudiantes" at bounding box center [412, 93] width 64 height 17
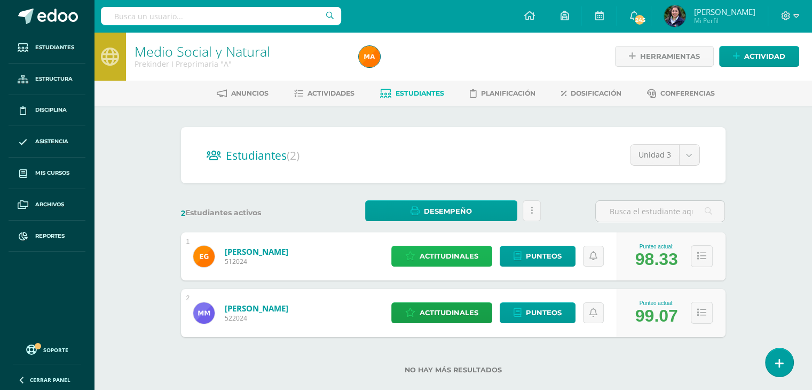
click at [437, 264] on span "Actitudinales" at bounding box center [449, 256] width 59 height 20
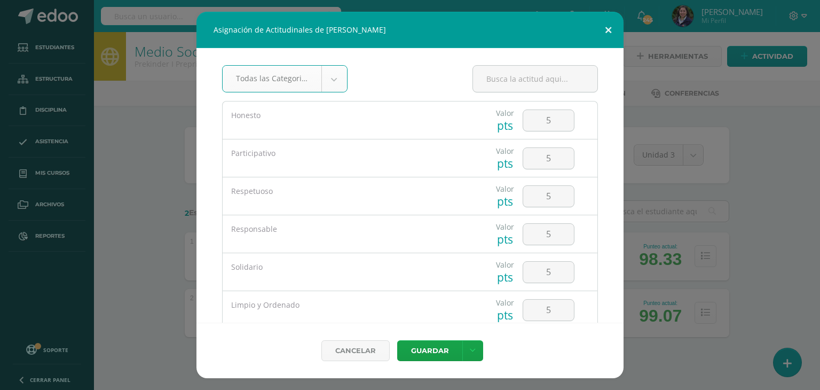
click at [612, 27] on button at bounding box center [608, 30] width 30 height 36
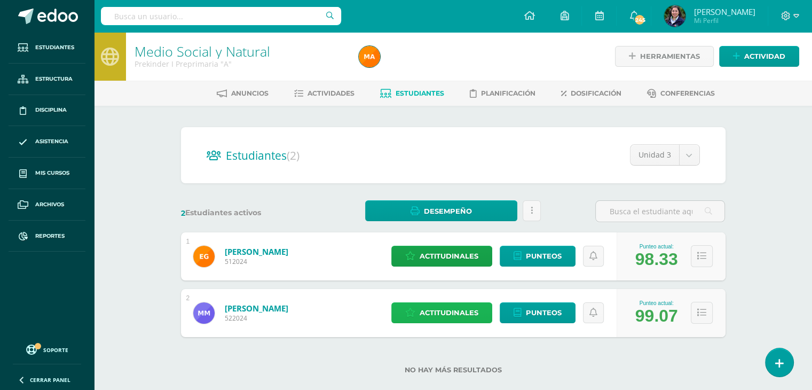
click at [449, 315] on span "Actitudinales" at bounding box center [449, 313] width 59 height 20
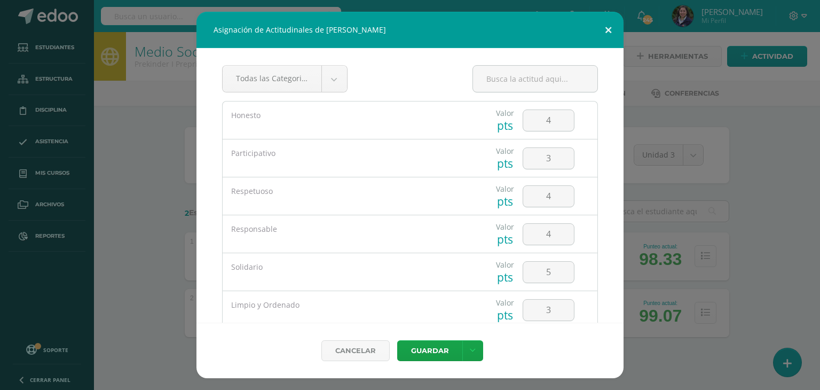
click at [601, 32] on button at bounding box center [608, 30] width 30 height 36
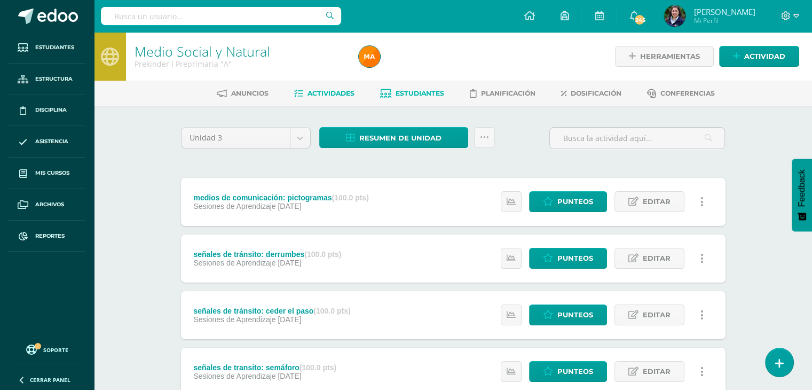
click at [390, 99] on link "Estudiantes" at bounding box center [412, 93] width 64 height 17
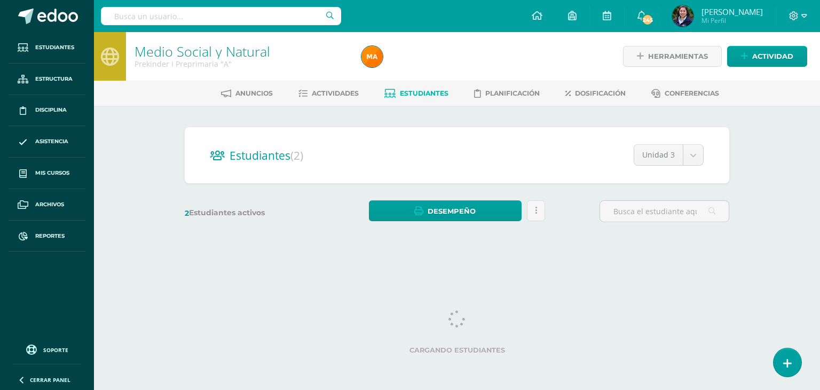
click at [405, 95] on span "Estudiantes" at bounding box center [424, 93] width 49 height 8
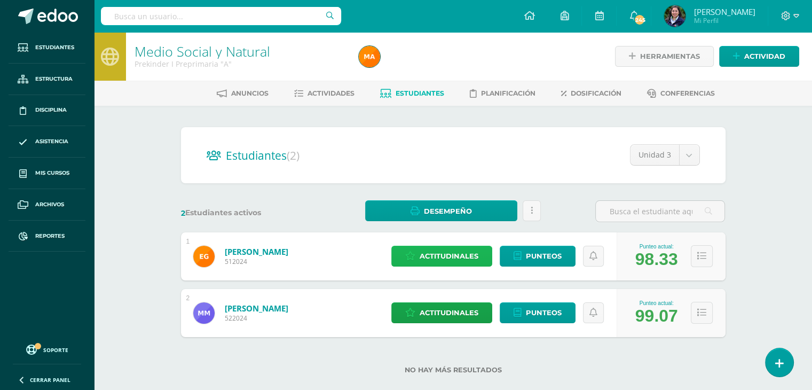
click at [463, 251] on span "Actitudinales" at bounding box center [449, 256] width 59 height 20
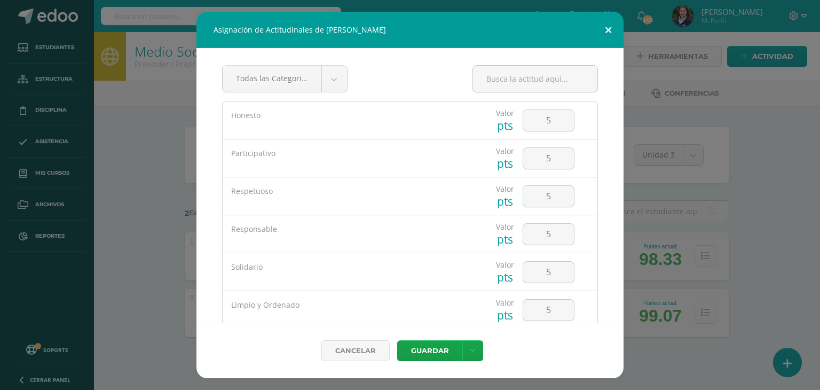
click at [607, 27] on button at bounding box center [608, 30] width 30 height 36
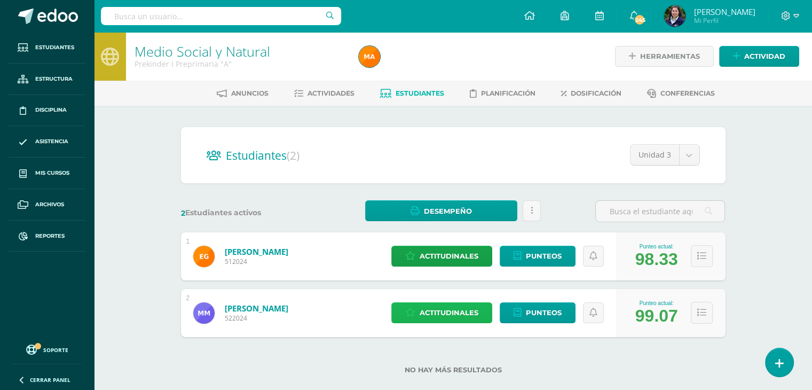
click at [467, 314] on span "Actitudinales" at bounding box center [449, 313] width 59 height 20
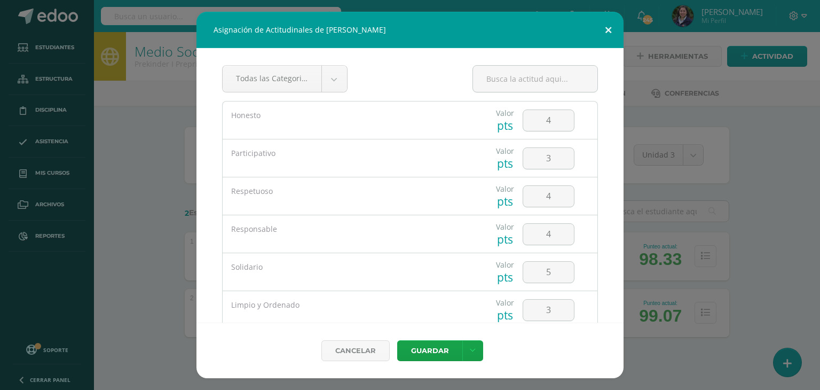
click at [609, 24] on button at bounding box center [608, 30] width 30 height 36
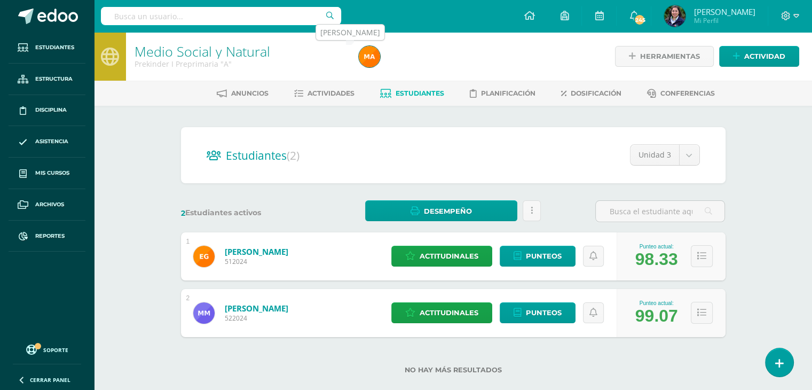
click at [367, 53] on img at bounding box center [369, 56] width 21 height 21
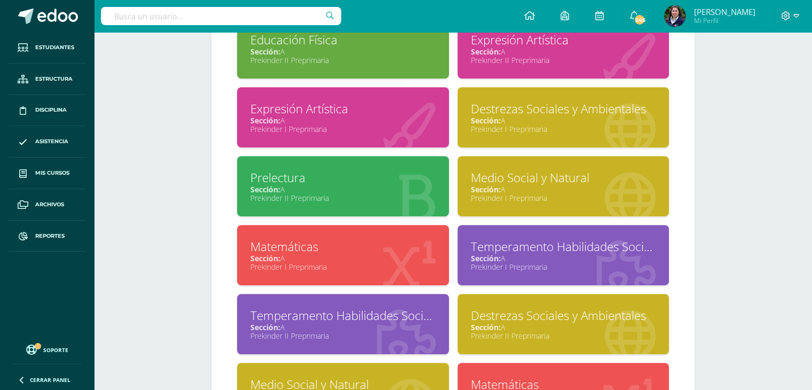
scroll to position [585, 0]
click at [424, 261] on div "Sección: A" at bounding box center [343, 258] width 185 height 10
click at [302, 252] on div "Matemáticas" at bounding box center [343, 246] width 185 height 17
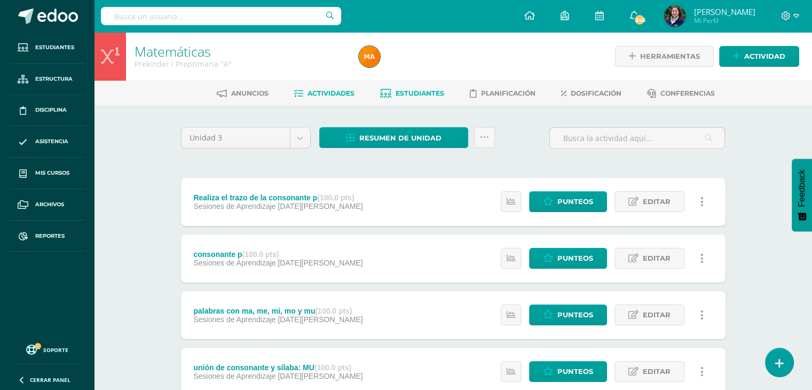
click at [436, 97] on span "Estudiantes" at bounding box center [420, 93] width 49 height 8
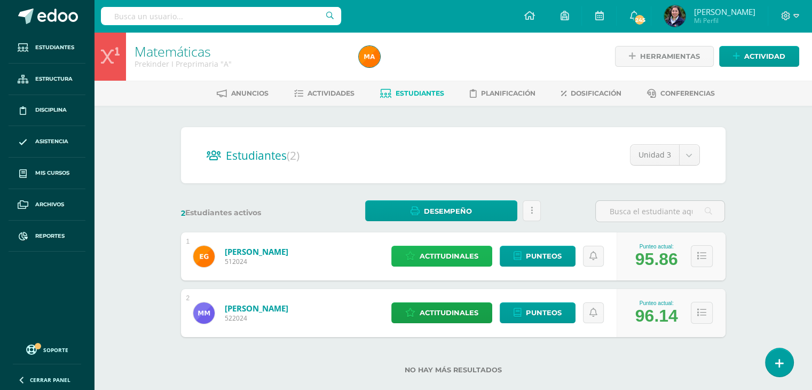
click at [434, 260] on span "Actitudinales" at bounding box center [449, 256] width 59 height 20
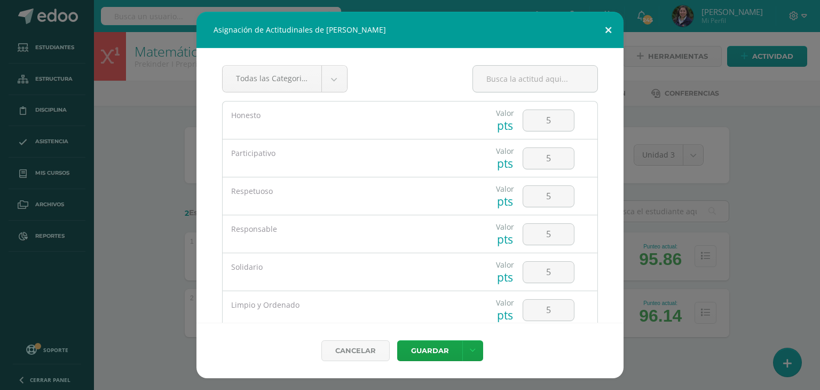
click at [603, 30] on button at bounding box center [608, 30] width 30 height 36
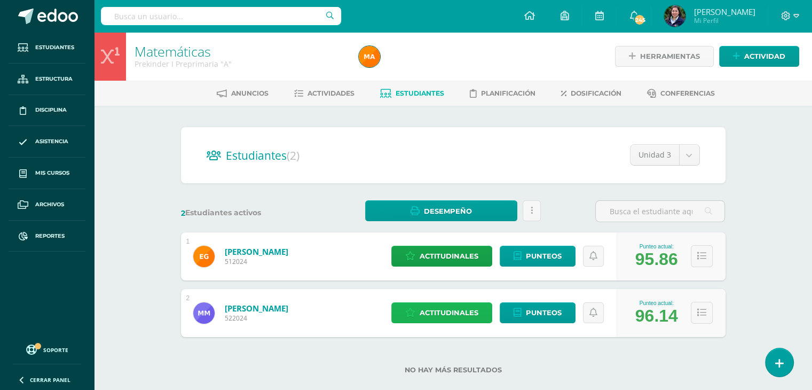
click at [450, 310] on span "Actitudinales" at bounding box center [449, 313] width 59 height 20
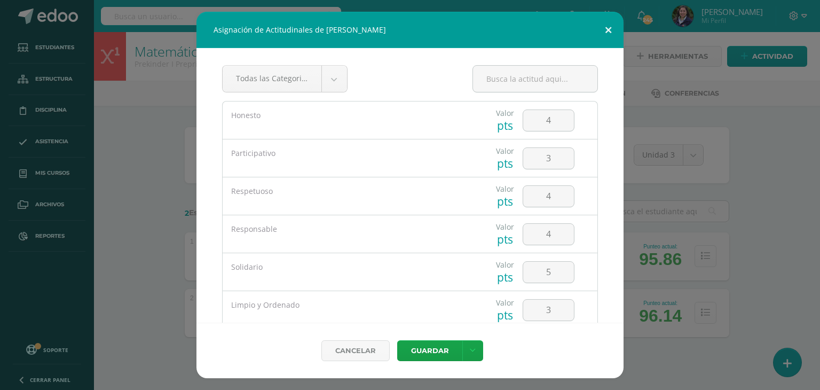
click at [603, 24] on button at bounding box center [608, 30] width 30 height 36
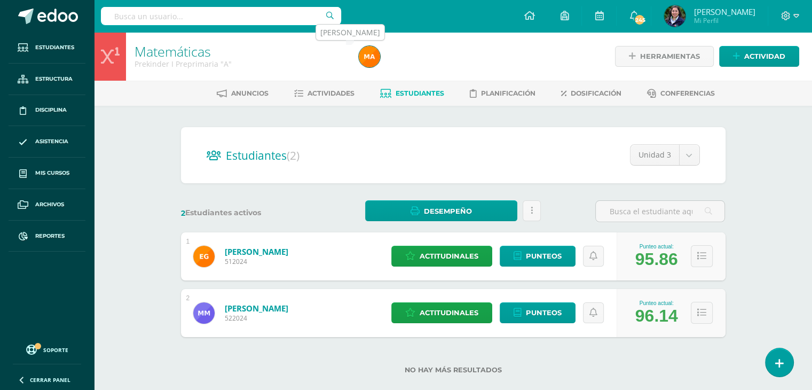
click at [366, 57] on img at bounding box center [369, 56] width 21 height 21
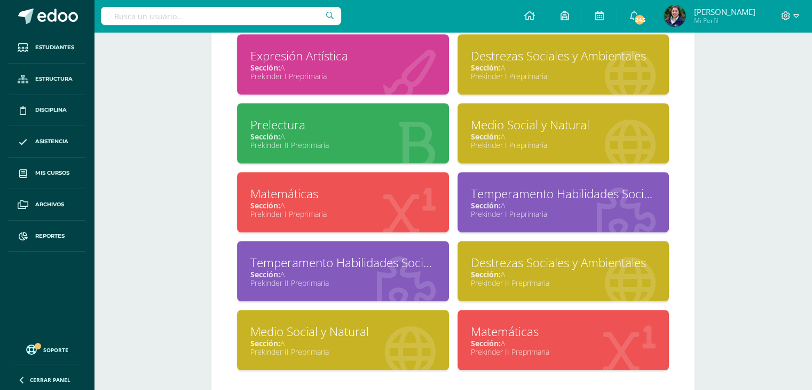
scroll to position [639, 0]
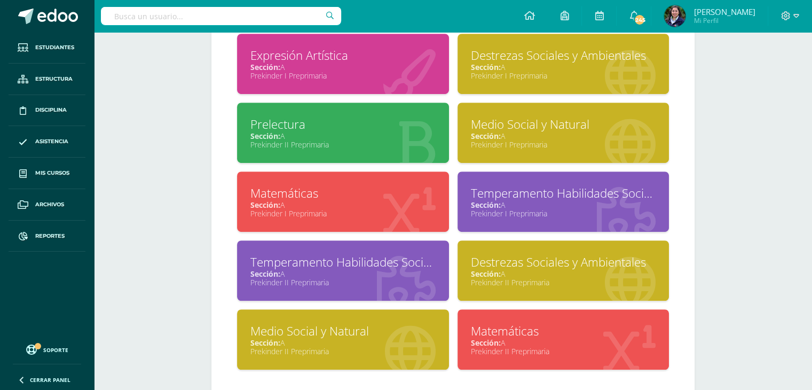
click at [506, 205] on div "Sección: A" at bounding box center [563, 205] width 185 height 10
click at [523, 204] on div "Sección: A" at bounding box center [563, 205] width 185 height 10
click at [529, 191] on div "Temperamento Habilidades Socioafectivas y Destrezas Psicomotoras" at bounding box center [563, 193] width 185 height 17
click at [535, 197] on div "Temperamento Habilidades Socioafectivas y Destrezas Psicomotoras" at bounding box center [563, 193] width 185 height 17
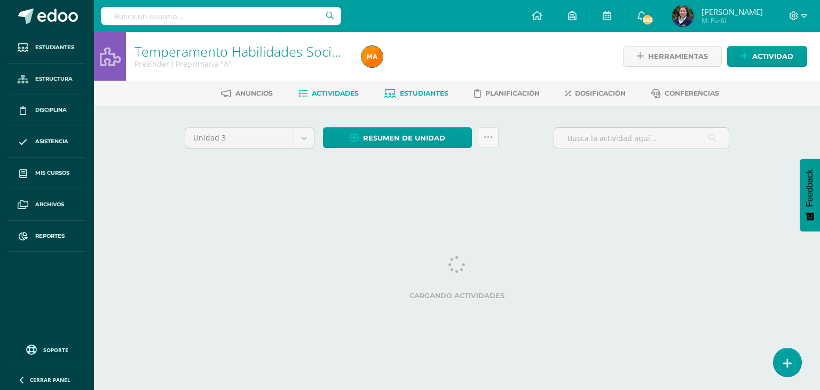
click at [420, 96] on span "Estudiantes" at bounding box center [424, 93] width 49 height 8
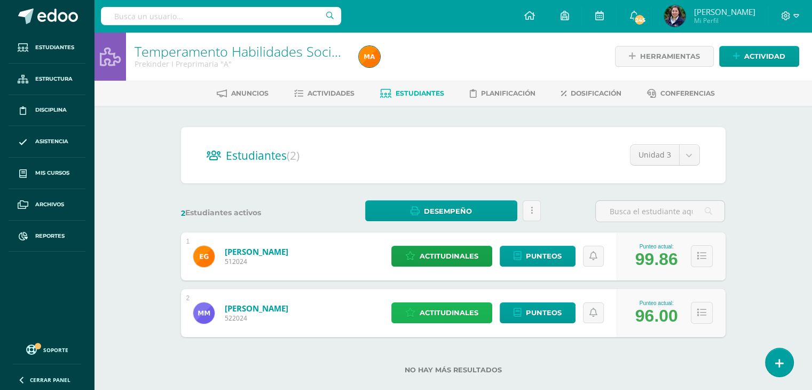
click at [432, 312] on span "Actitudinales" at bounding box center [449, 313] width 59 height 20
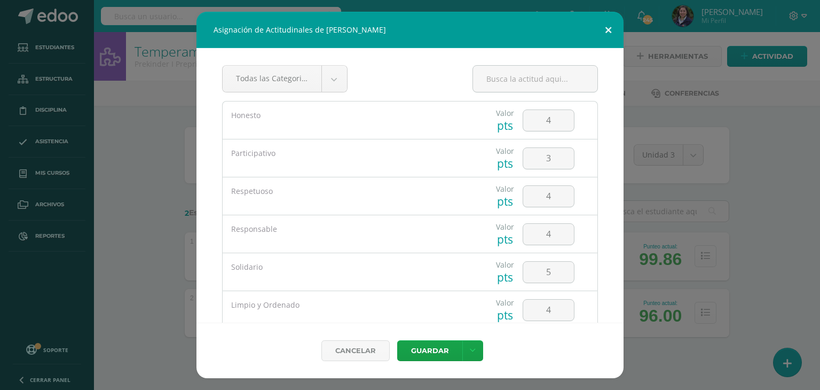
click at [600, 32] on button at bounding box center [608, 30] width 30 height 36
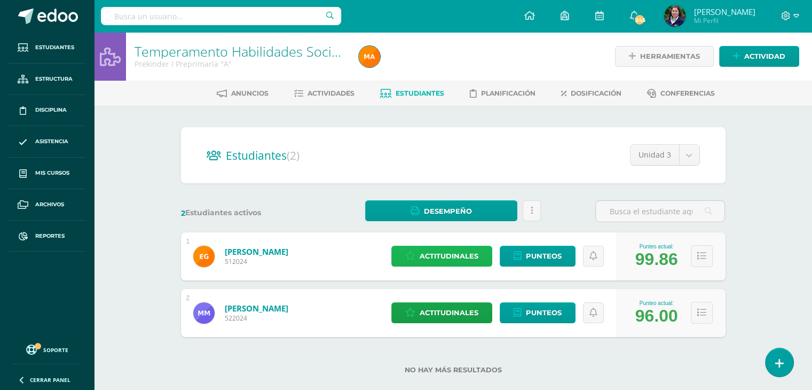
click at [470, 255] on span "Actitudinales" at bounding box center [449, 256] width 59 height 20
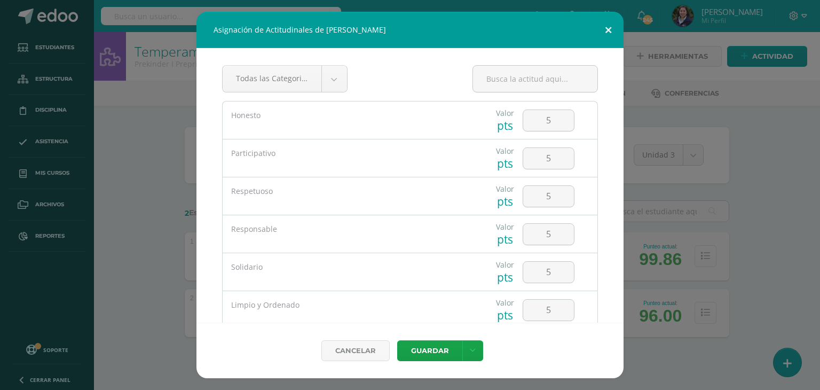
click at [606, 26] on button at bounding box center [608, 30] width 30 height 36
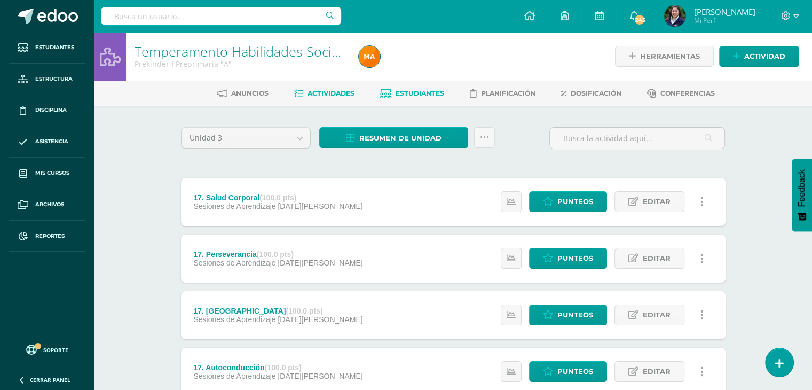
click at [402, 90] on span "Estudiantes" at bounding box center [420, 93] width 49 height 8
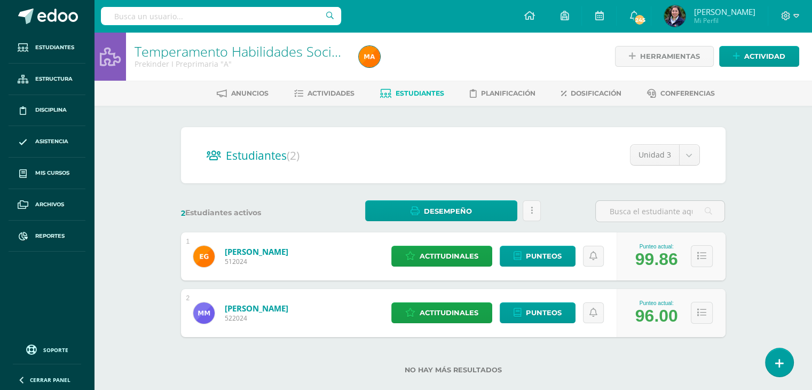
click at [427, 88] on link "Estudiantes" at bounding box center [412, 93] width 64 height 17
click at [363, 67] on div at bounding box center [370, 56] width 30 height 49
click at [365, 64] on img at bounding box center [369, 56] width 21 height 21
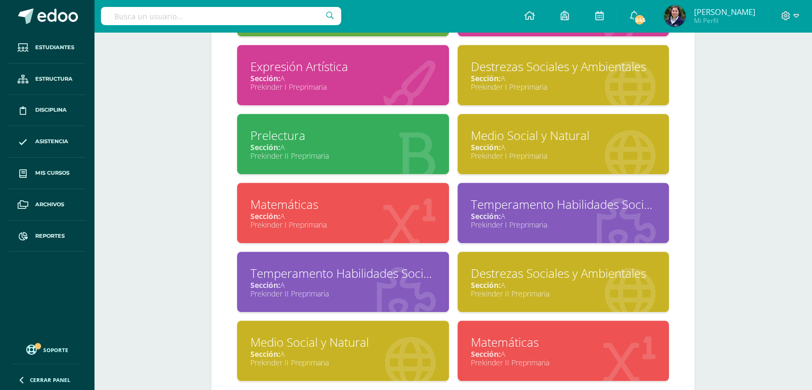
scroll to position [667, 0]
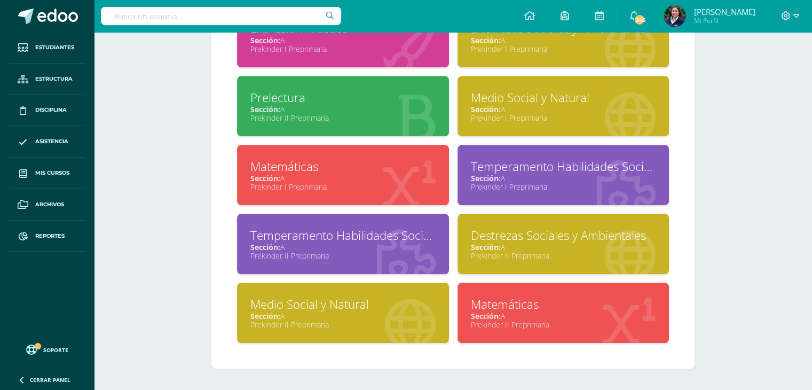
click at [496, 323] on div "Prekinder II Preprimaria" at bounding box center [563, 324] width 185 height 10
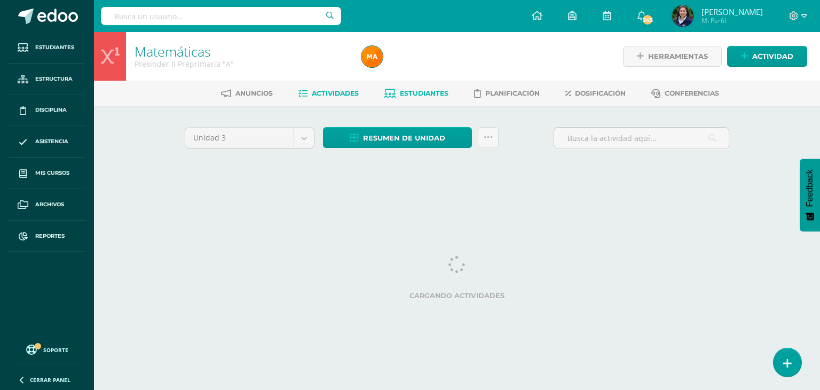
click at [420, 94] on span "Estudiantes" at bounding box center [424, 93] width 49 height 8
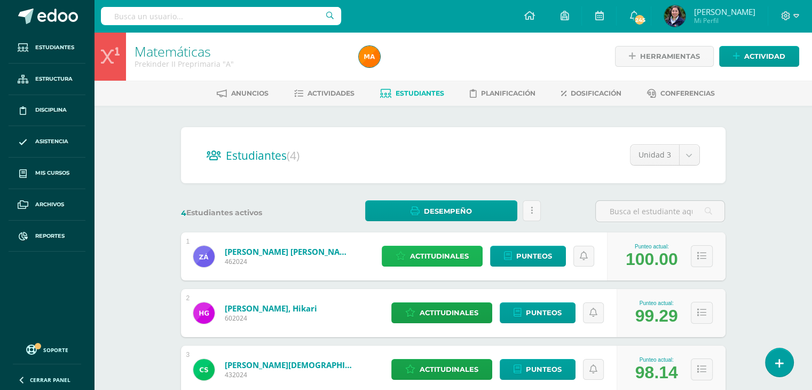
click at [418, 251] on span "Actitudinales" at bounding box center [439, 256] width 59 height 20
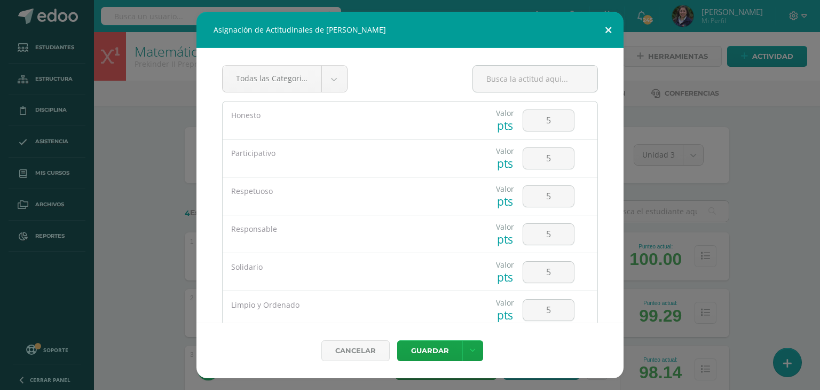
click at [605, 29] on button at bounding box center [608, 30] width 30 height 36
